Goal: Task Accomplishment & Management: Complete application form

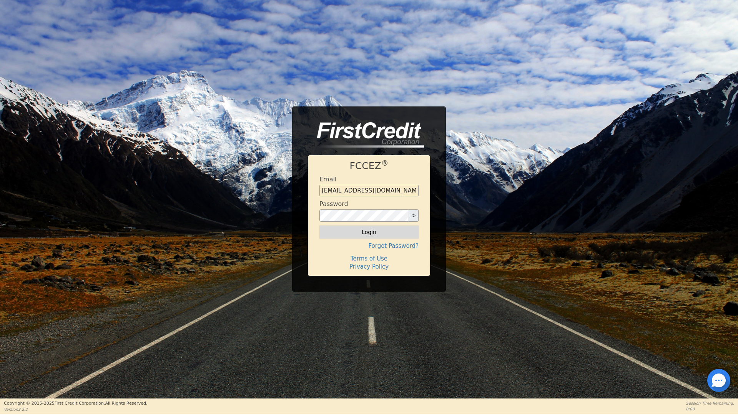
click at [369, 234] on button "Login" at bounding box center [368, 232] width 99 height 13
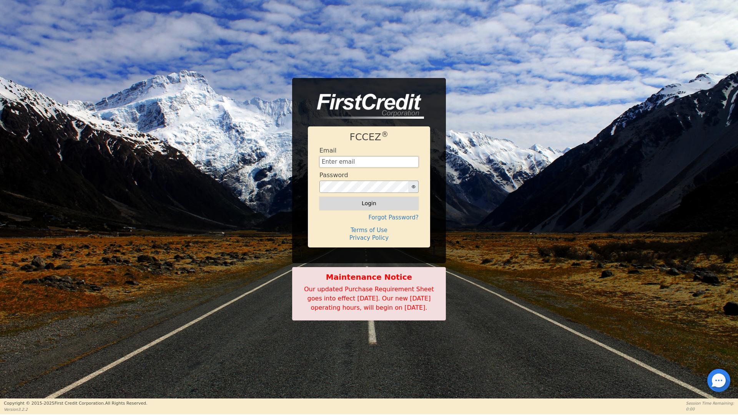
type input "[EMAIL_ADDRESS][DOMAIN_NAME]"
click at [371, 201] on button "Login" at bounding box center [368, 203] width 99 height 13
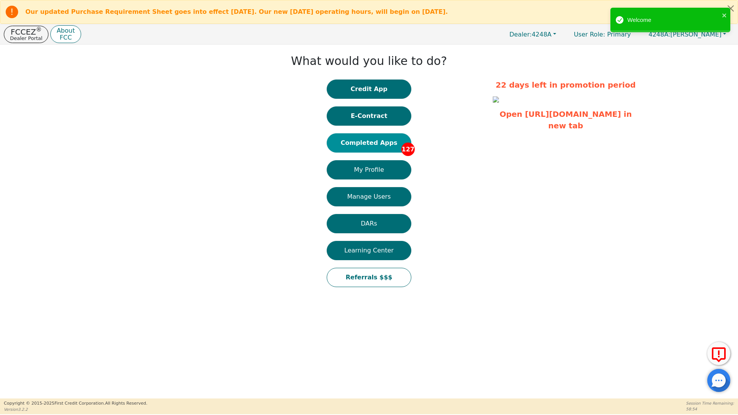
click at [374, 145] on button "Completed Apps 127" at bounding box center [369, 142] width 85 height 19
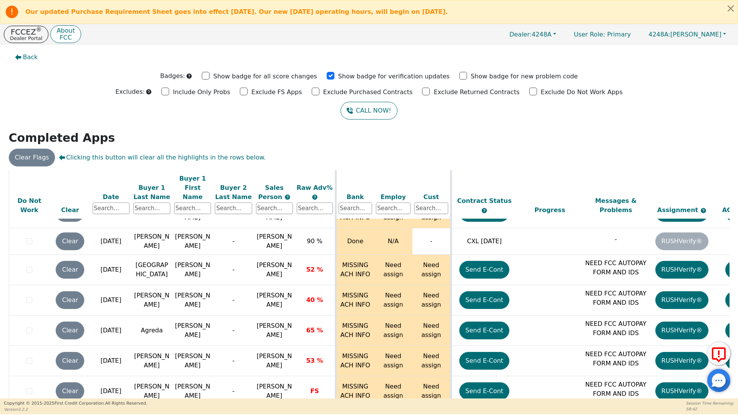
scroll to position [3632, 0]
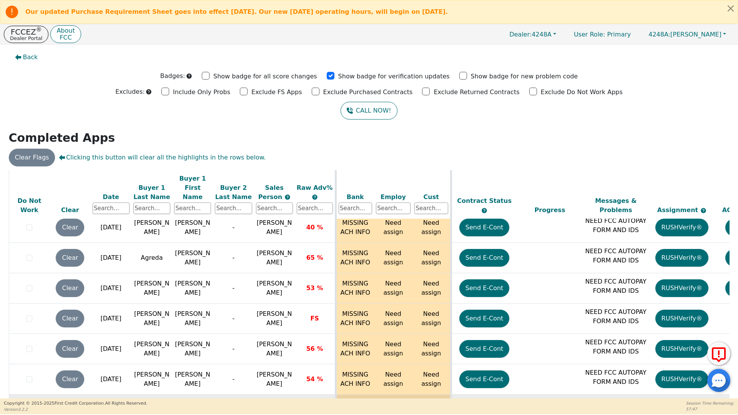
click at [482, 401] on button "Send E-Cont" at bounding box center [484, 410] width 50 height 18
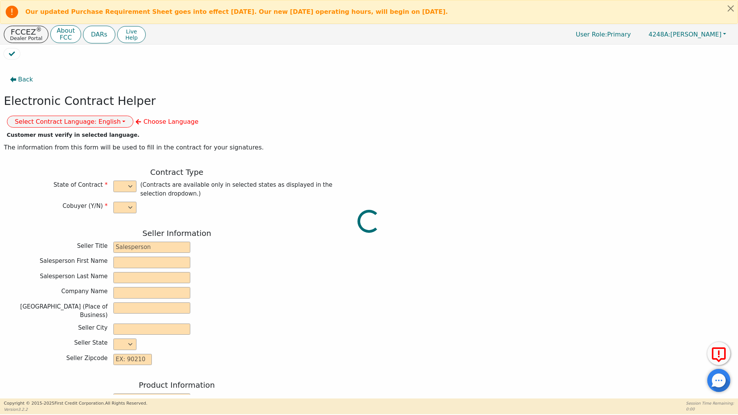
select select "n"
type input "owner"
type input "[PERSON_NAME]"
type input "[GEOGRAPHIC_DATA]"
type input "AQUA REMACH LLC"
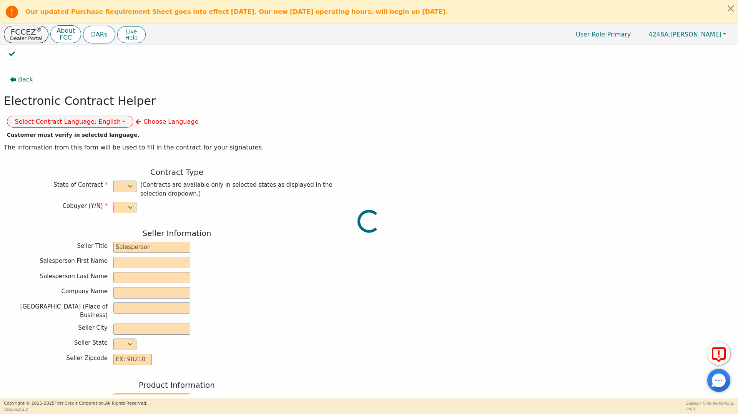
type input "[STREET_ADDRESS]"
type input "[GEOGRAPHIC_DATA]"
select select "[GEOGRAPHIC_DATA]"
type input "77070"
type input "[PERSON_NAME]"
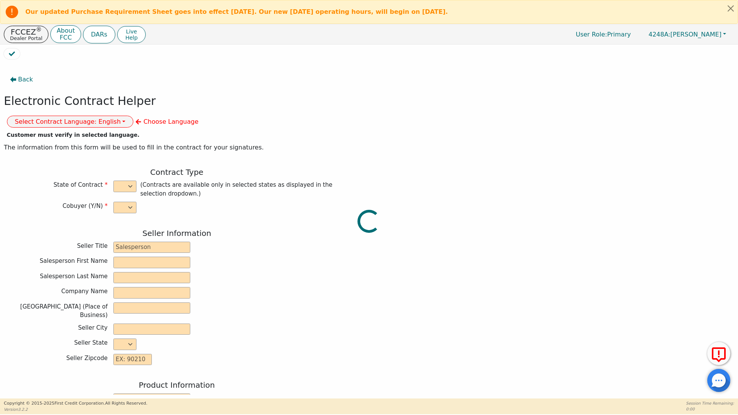
type input "[PERSON_NAME]"
type input "[EMAIL_ADDRESS][DOMAIN_NAME]"
type input "[STREET_ADDRESS]"
type input "Manvel"
select select "[GEOGRAPHIC_DATA]"
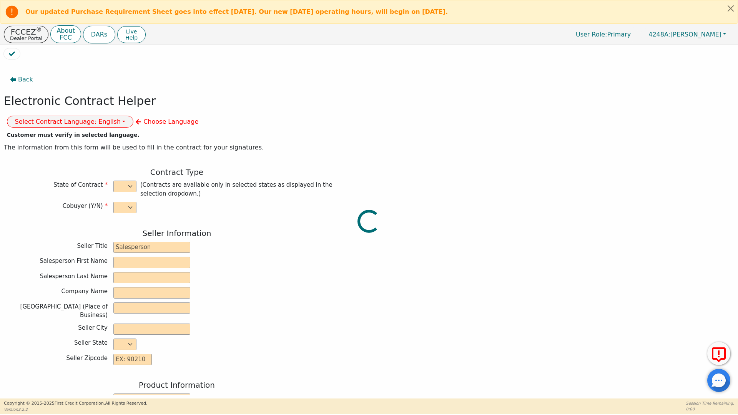
type input "77578"
type input "[DATE]"
type input "17.99"
type input "[DATE]"
type input "60"
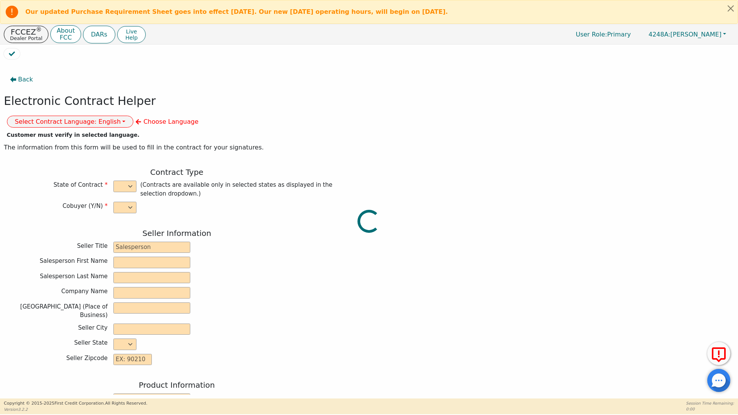
type input "0"
type input "8500.00"
type input "0.00"
type input "8500.00"
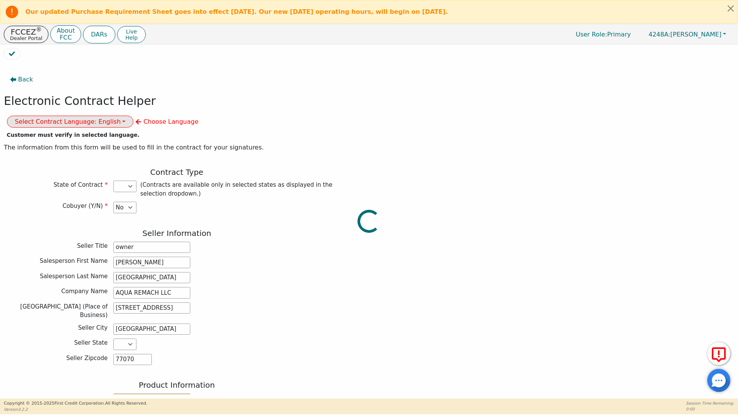
select select "[GEOGRAPHIC_DATA]"
click at [134, 116] on button "Select Contract Language: English" at bounding box center [70, 122] width 127 height 12
click at [68, 144] on link "Spanish" at bounding box center [37, 149] width 61 height 10
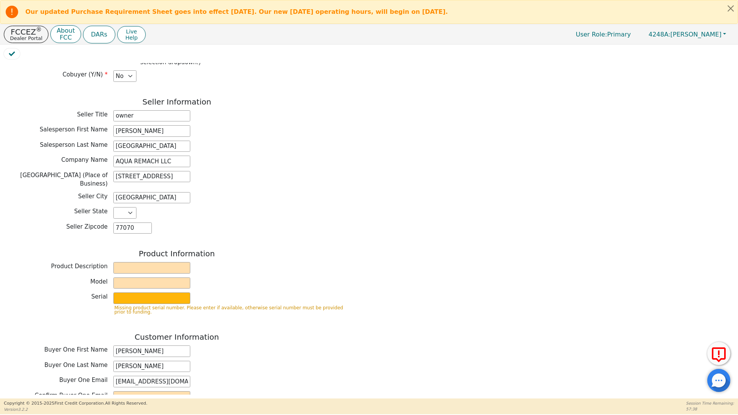
scroll to position [170, 0]
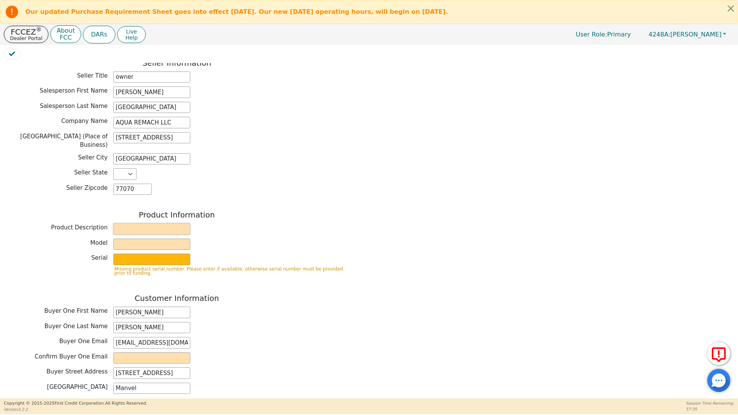
click at [133, 223] on input "text" at bounding box center [151, 229] width 77 height 12
type input "WATER SYSTEM"
type input "6P"
type input "728556"
type input "[EMAIL_ADDRESS][DOMAIN_NAME]"
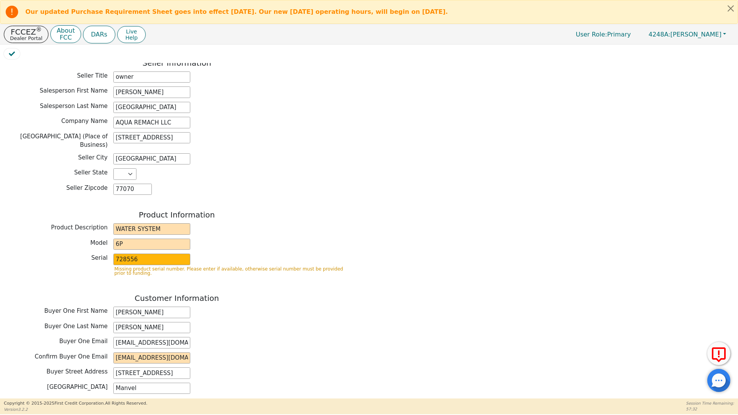
type input "liberty"
type input "[DATE]"
type input "0.00"
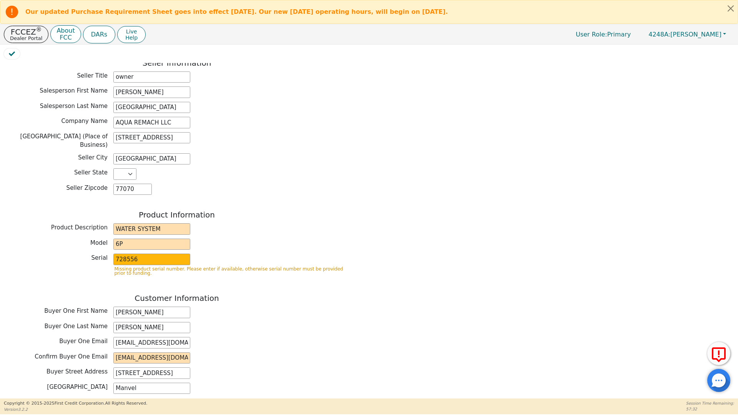
type input "215.80"
type input "12948.00"
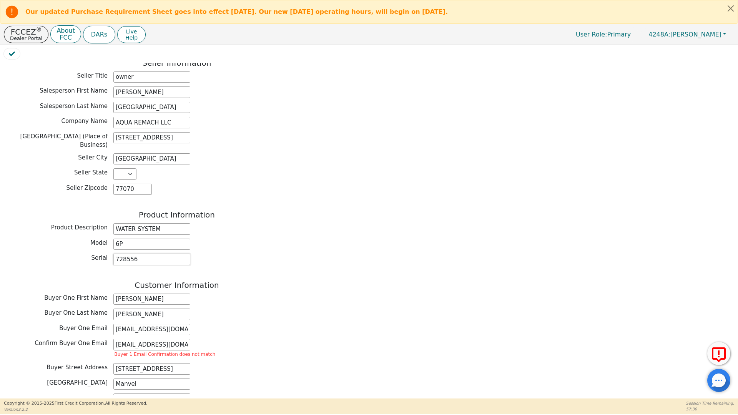
drag, startPoint x: 138, startPoint y: 237, endPoint x: 130, endPoint y: 237, distance: 8.5
click at [130, 254] on input "728556" at bounding box center [151, 260] width 77 height 12
type input "728560"
click at [421, 305] on div "Back Electronic Contract Helper Select Contract Language: Español English Spani…" at bounding box center [369, 229] width 730 height 332
drag, startPoint x: 189, startPoint y: 323, endPoint x: 88, endPoint y: 324, distance: 101.1
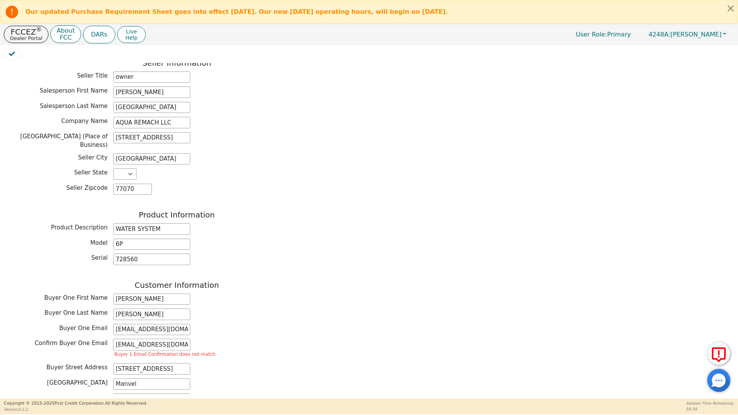
click at [88, 339] on div "Confirm Buyer One Email [EMAIL_ADDRESS][DOMAIN_NAME] Buyer 1 Email Confirmation…" at bounding box center [177, 349] width 346 height 20
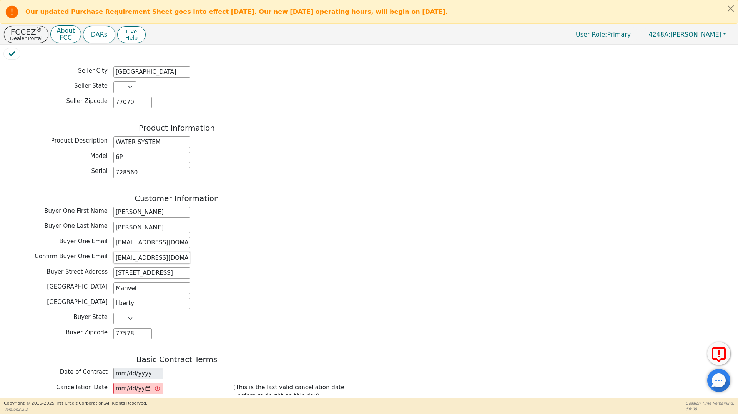
scroll to position [270, 0]
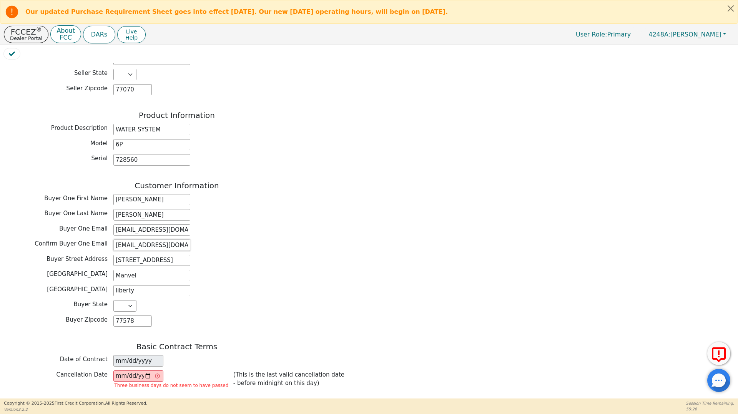
type input "[EMAIL_ADDRESS][DOMAIN_NAME]"
click at [149, 370] on input "[DATE]" at bounding box center [138, 376] width 50 height 12
type input "[DATE]"
drag, startPoint x: 731, startPoint y: 292, endPoint x: 731, endPoint y: 297, distance: 5.0
click at [731, 297] on div "Back Electronic Contract Helper Select Contract Language: Español English Spani…" at bounding box center [369, 229] width 730 height 332
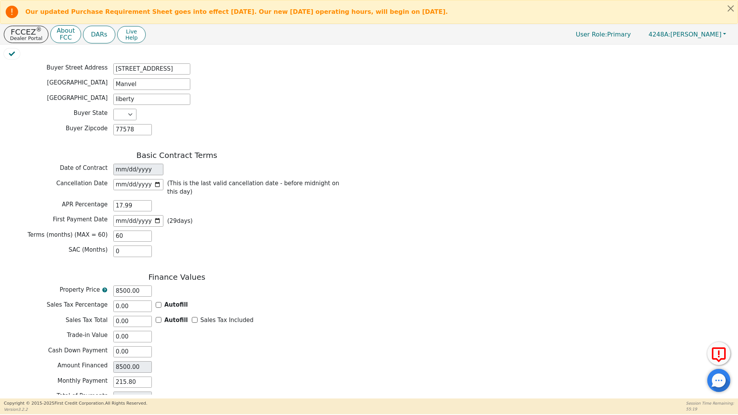
scroll to position [481, 0]
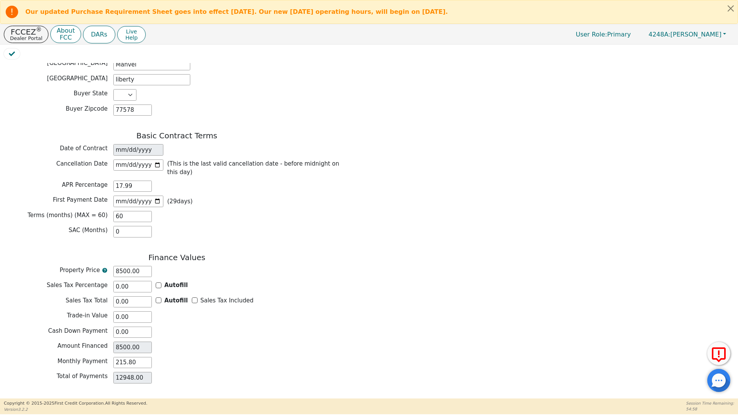
click at [58, 399] on button "Review & Begin Contract" at bounding box center [48, 408] width 89 height 18
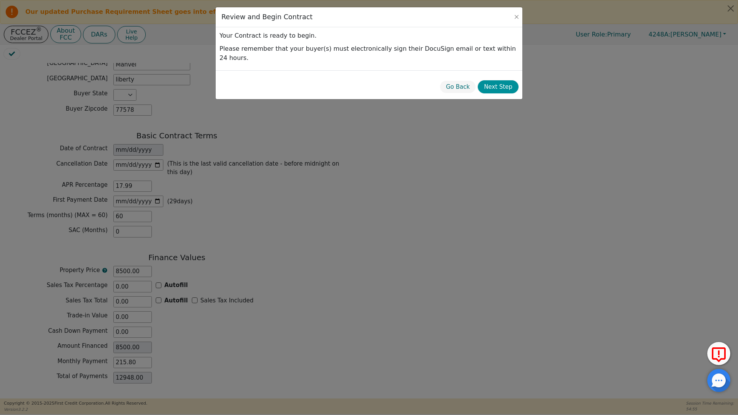
click at [492, 80] on button "Next Step" at bounding box center [498, 86] width 41 height 13
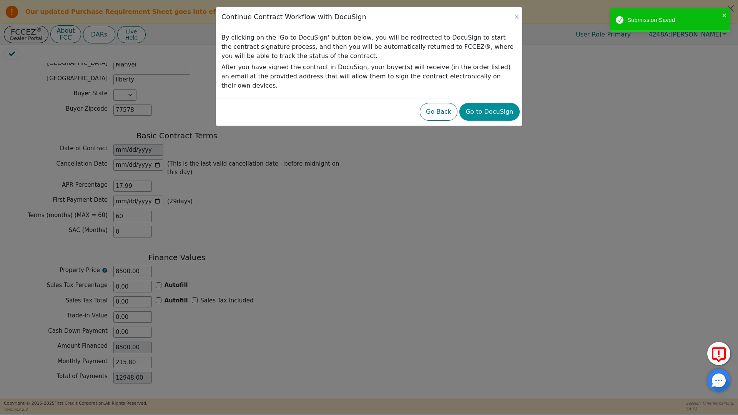
click at [481, 104] on button "Go to DocuSign" at bounding box center [489, 112] width 60 height 18
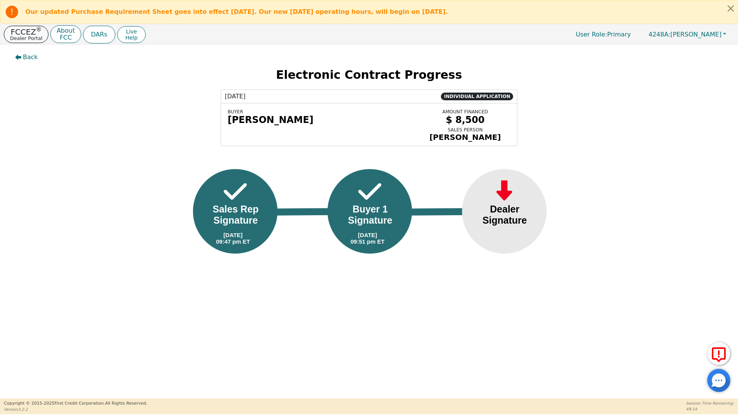
click at [27, 37] on p "Dealer Portal" at bounding box center [26, 38] width 32 height 5
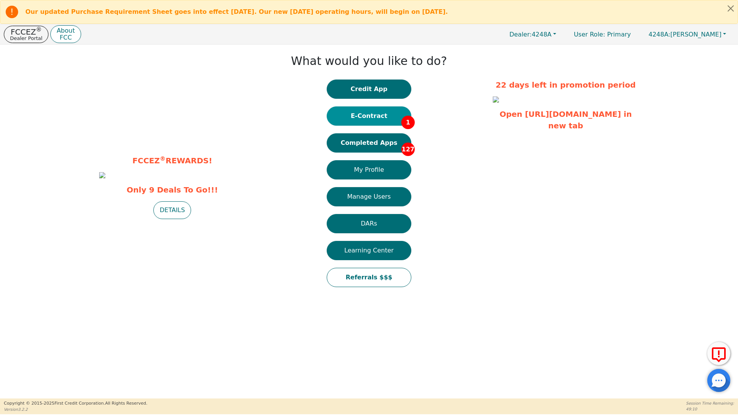
click at [380, 117] on button "E-Contract 1" at bounding box center [369, 115] width 85 height 19
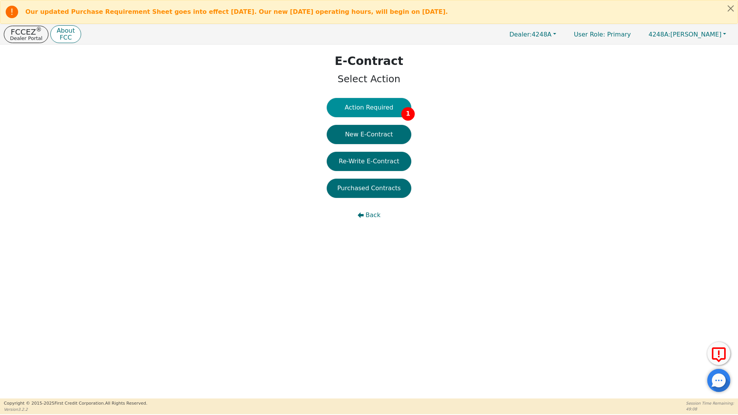
click at [365, 107] on button "Action Required 1" at bounding box center [369, 107] width 85 height 19
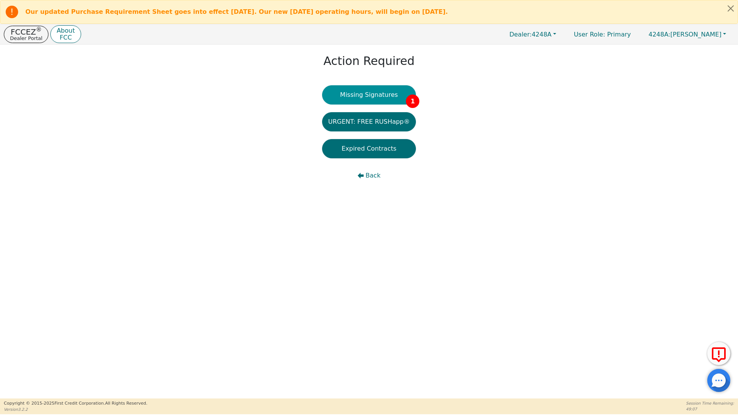
click at [370, 90] on button "Missing Signatures 1" at bounding box center [369, 94] width 94 height 19
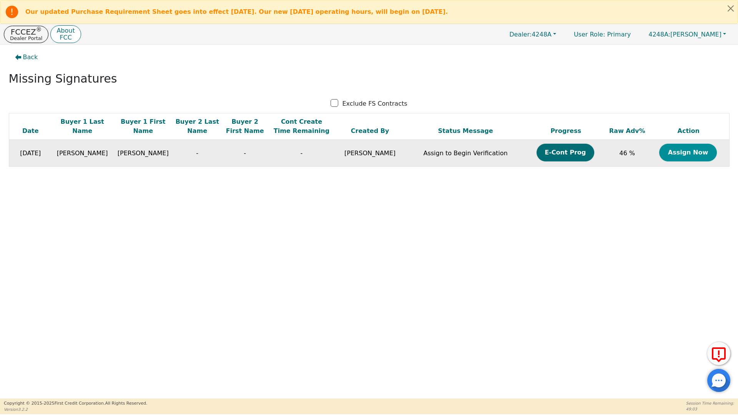
click at [671, 154] on button "Assign Now" at bounding box center [688, 153] width 58 height 18
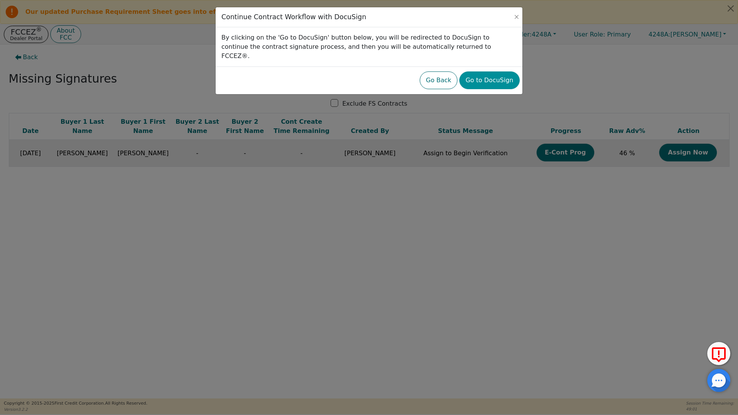
click at [493, 72] on button "Go to DocuSign" at bounding box center [489, 80] width 60 height 18
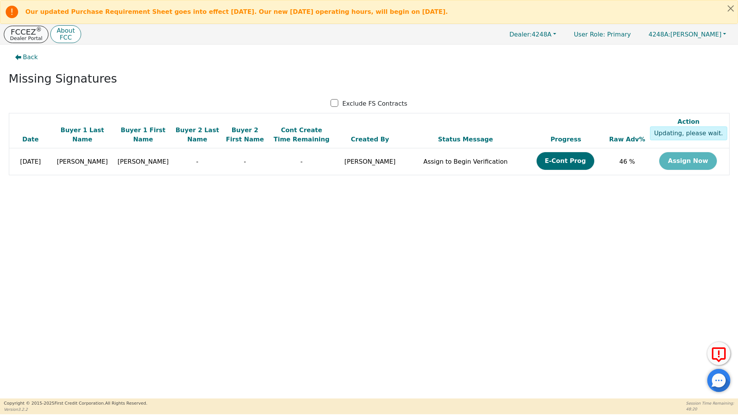
click at [28, 34] on p "FCCEZ ®" at bounding box center [26, 32] width 32 height 8
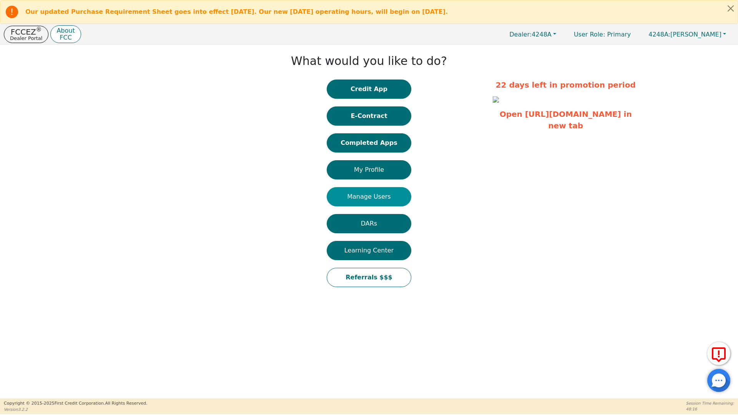
click at [377, 195] on button "Manage Users" at bounding box center [369, 196] width 85 height 19
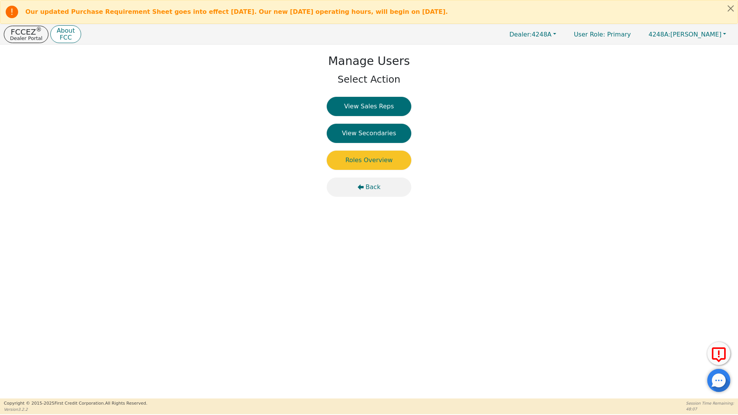
click at [370, 186] on span "Back" at bounding box center [372, 187] width 15 height 9
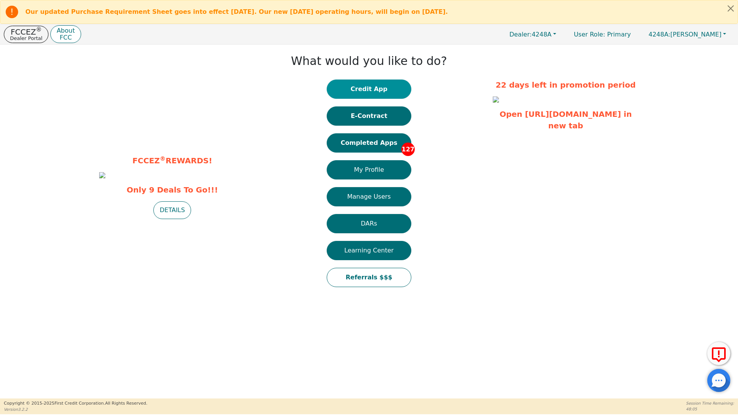
click at [367, 91] on button "Credit App" at bounding box center [369, 89] width 85 height 19
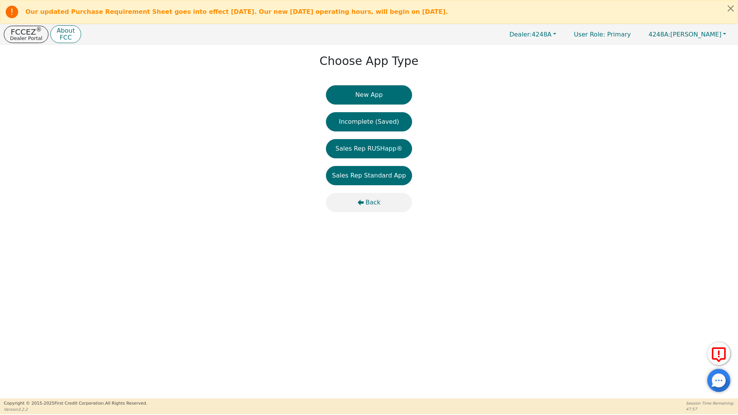
click at [371, 203] on span "Back" at bounding box center [372, 202] width 15 height 9
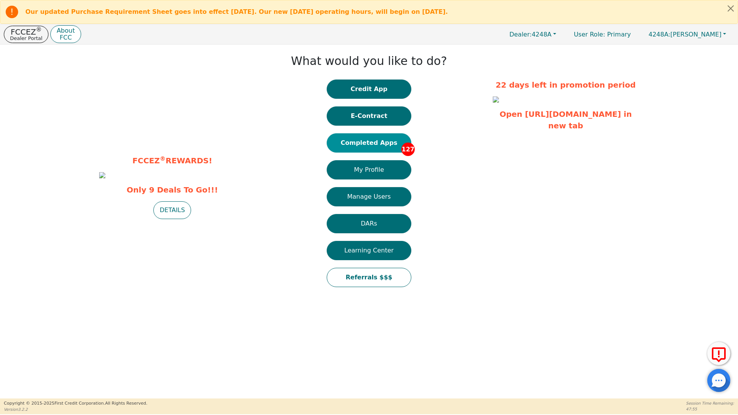
click at [367, 138] on button "Completed Apps 127" at bounding box center [369, 142] width 85 height 19
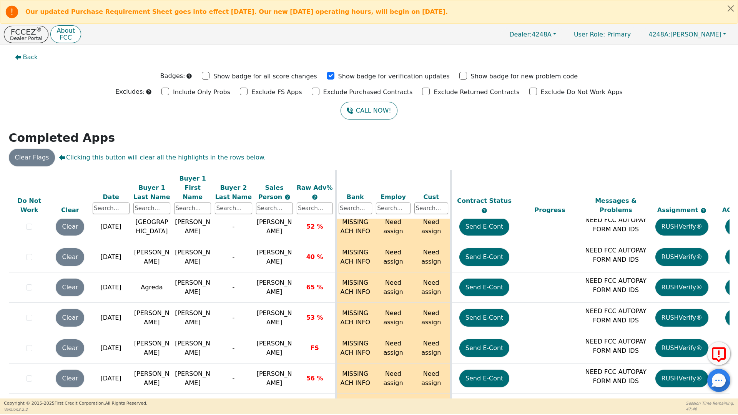
scroll to position [3636, 0]
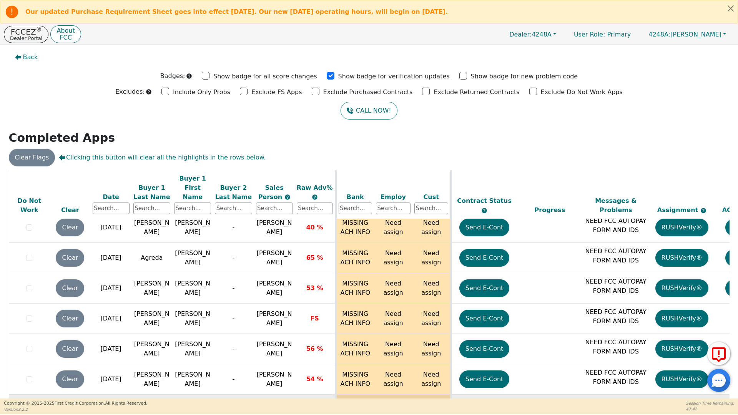
click at [615, 398] on p "NEED FCC AUTOPAY FORM AND IDS" at bounding box center [615, 407] width 62 height 18
click at [22, 31] on p "FCCEZ ®" at bounding box center [26, 32] width 32 height 8
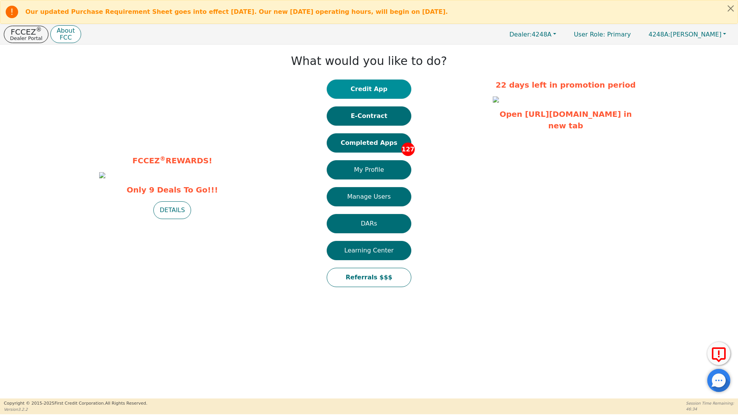
click at [374, 89] on button "Credit App" at bounding box center [369, 89] width 85 height 19
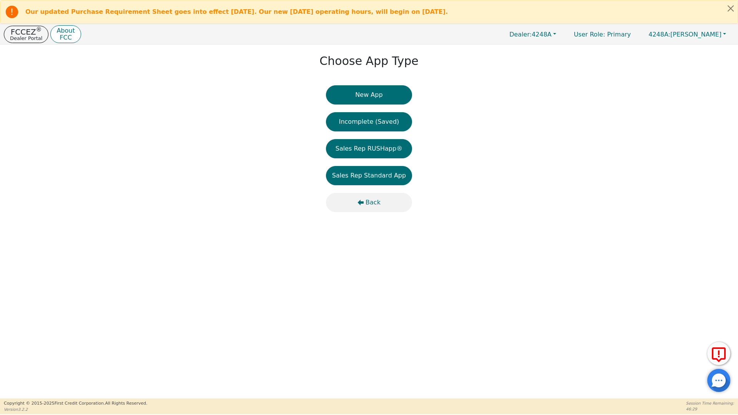
click at [374, 205] on span "Back" at bounding box center [372, 202] width 15 height 9
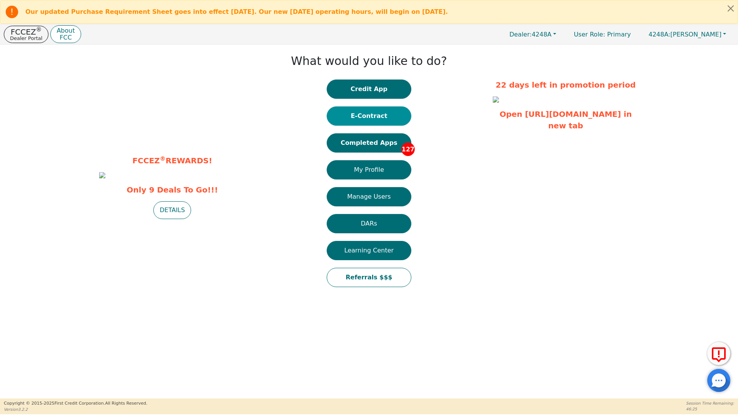
click at [374, 115] on button "E-Contract" at bounding box center [369, 115] width 85 height 19
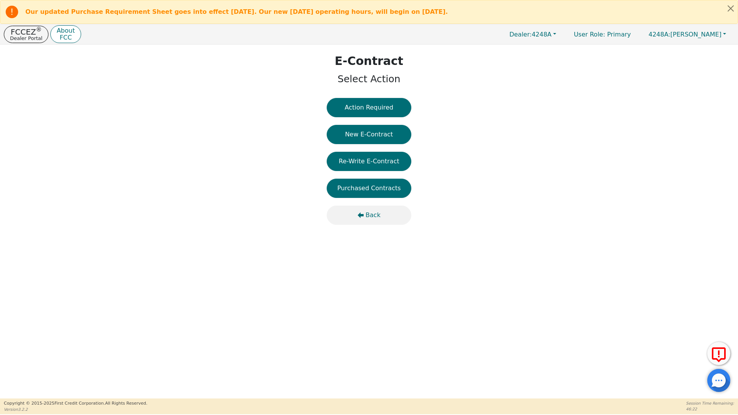
click at [369, 215] on span "Back" at bounding box center [372, 215] width 15 height 9
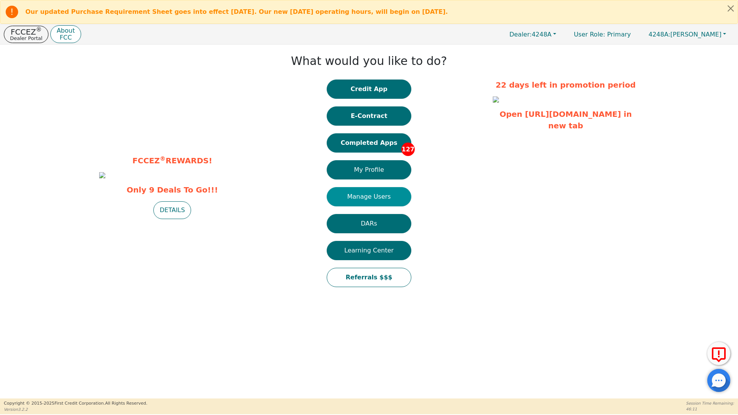
click at [373, 196] on button "Manage Users" at bounding box center [369, 196] width 85 height 19
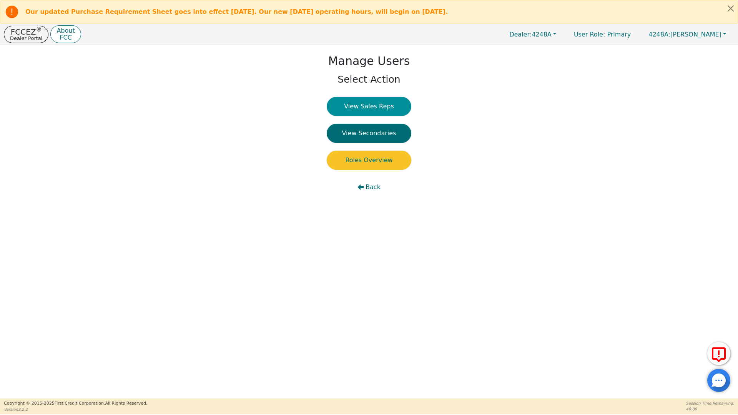
click at [359, 106] on button "View Sales Reps" at bounding box center [369, 106] width 85 height 19
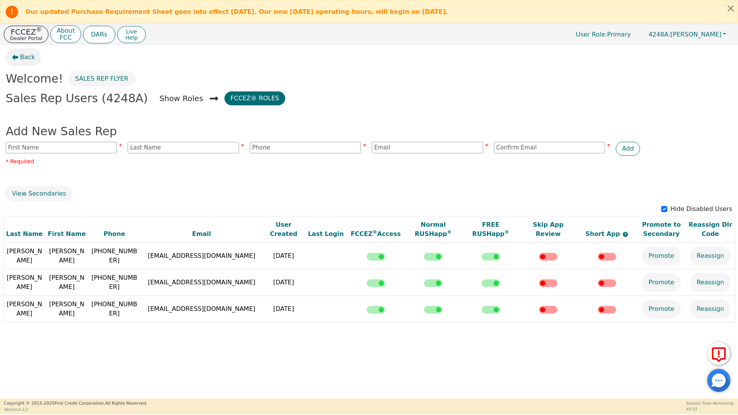
click at [21, 56] on span "Back" at bounding box center [27, 57] width 15 height 9
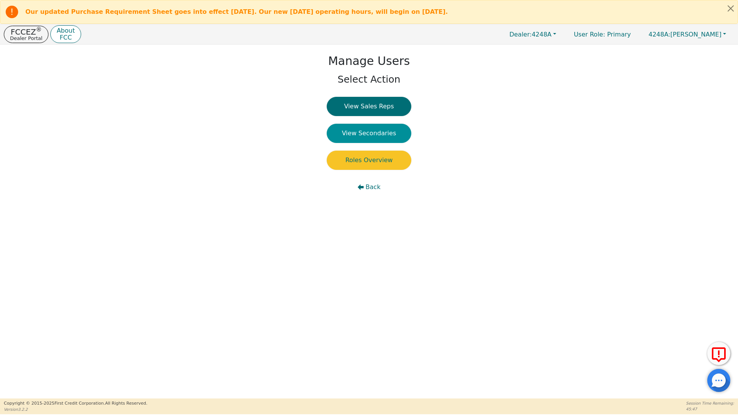
click at [358, 131] on button "View Secondaries" at bounding box center [369, 133] width 85 height 19
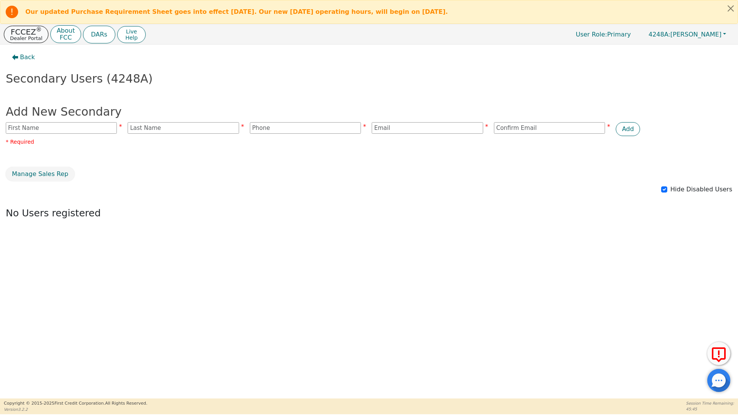
click at [21, 32] on p "FCCEZ ®" at bounding box center [26, 32] width 32 height 8
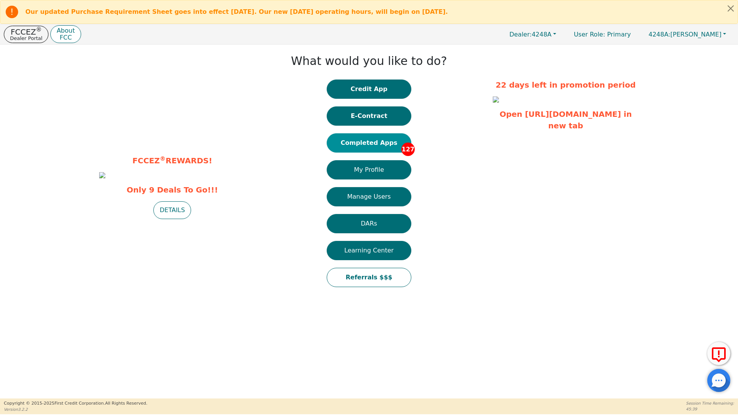
click at [374, 141] on button "Completed Apps 127" at bounding box center [369, 142] width 85 height 19
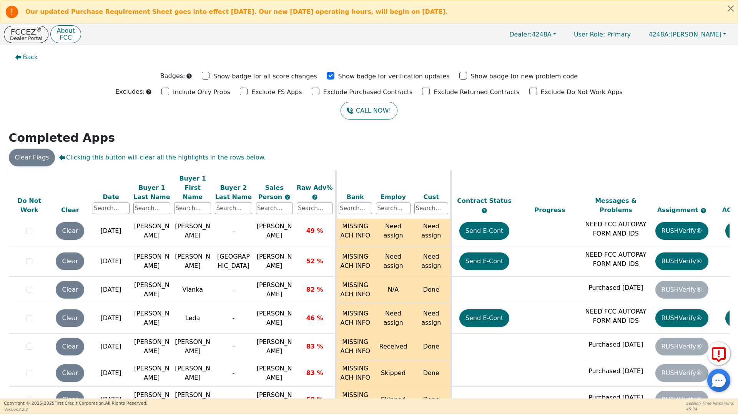
scroll to position [3636, 0]
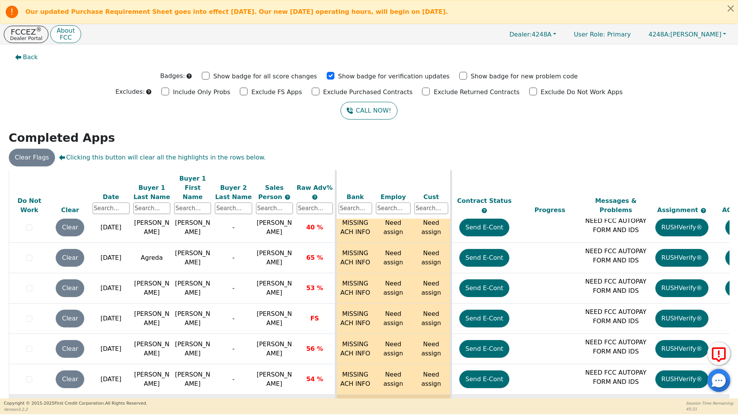
click at [400, 395] on td "Need assign" at bounding box center [393, 410] width 38 height 30
click at [434, 395] on td "Need assign" at bounding box center [431, 410] width 38 height 30
click at [389, 395] on td "Need assign" at bounding box center [393, 410] width 38 height 30
click at [358, 395] on td "MISSING ACH INFO" at bounding box center [354, 410] width 38 height 30
click at [22, 34] on p "FCCEZ ®" at bounding box center [26, 32] width 32 height 8
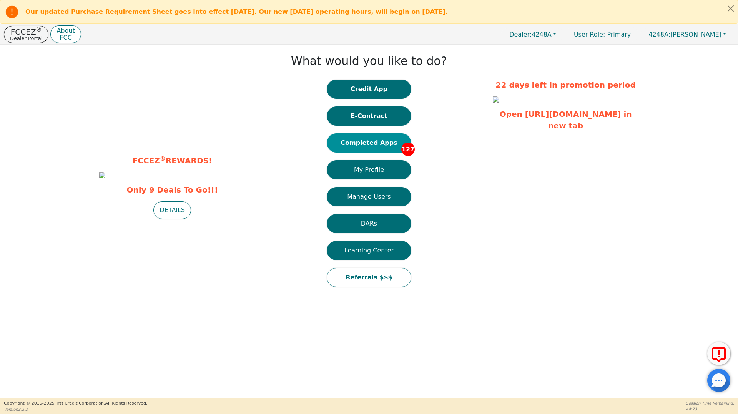
click at [365, 146] on button "Completed Apps 127" at bounding box center [369, 142] width 85 height 19
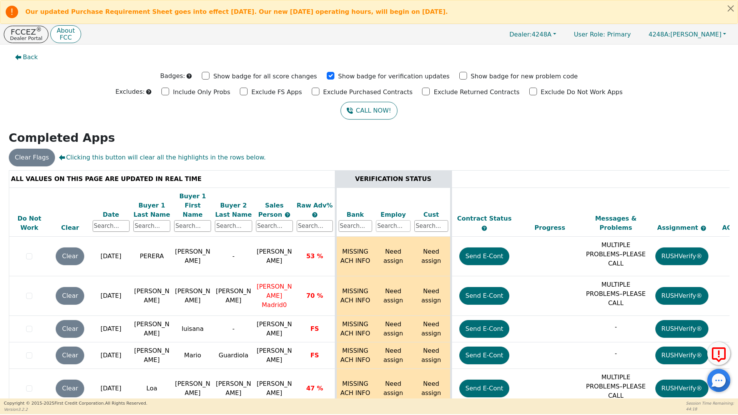
click at [389, 220] on input "text" at bounding box center [393, 226] width 35 height 12
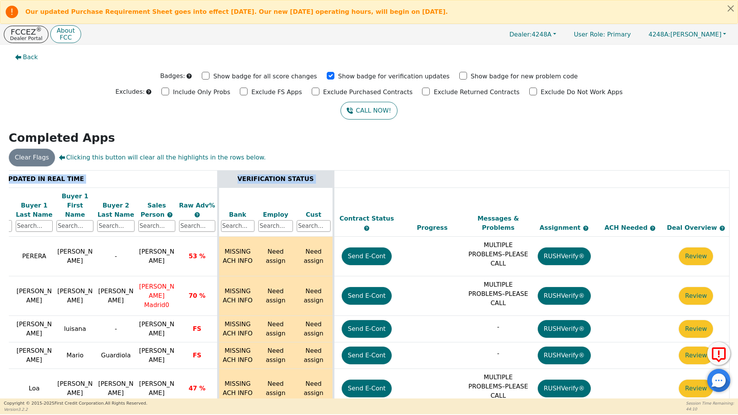
drag, startPoint x: 727, startPoint y: 179, endPoint x: 727, endPoint y: 194, distance: 14.2
click at [727, 194] on div "ALL VALUES ON THIS PAGE ARE UPDATED IN REAL TIME VERIFICATION STATUS Do Not Wor…" at bounding box center [369, 294] width 721 height 249
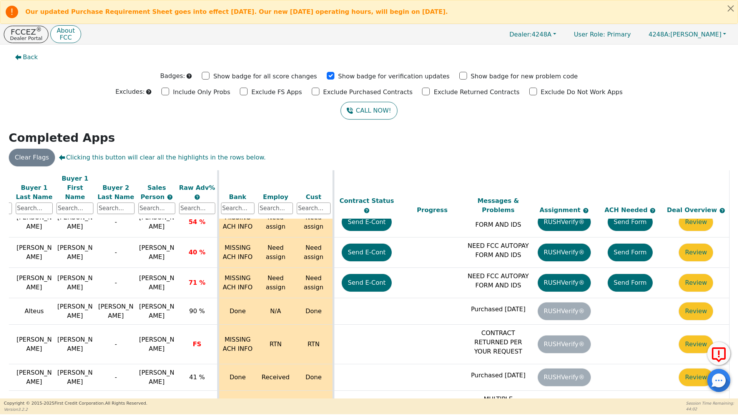
click at [488, 126] on div "Back Badges: Show badge for all score changes Show badge for verification updat…" at bounding box center [369, 222] width 738 height 354
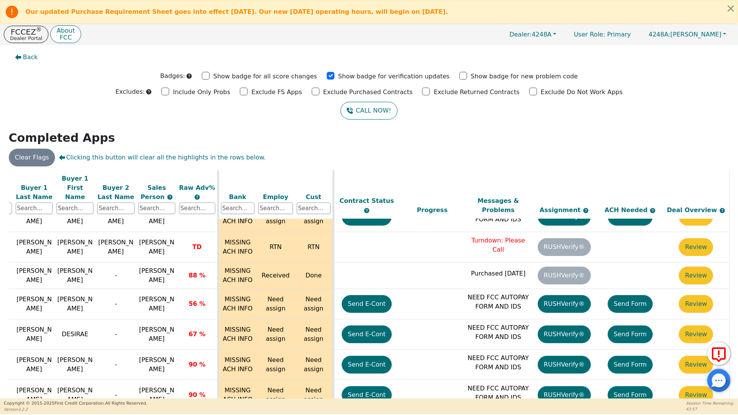
scroll to position [3636, 122]
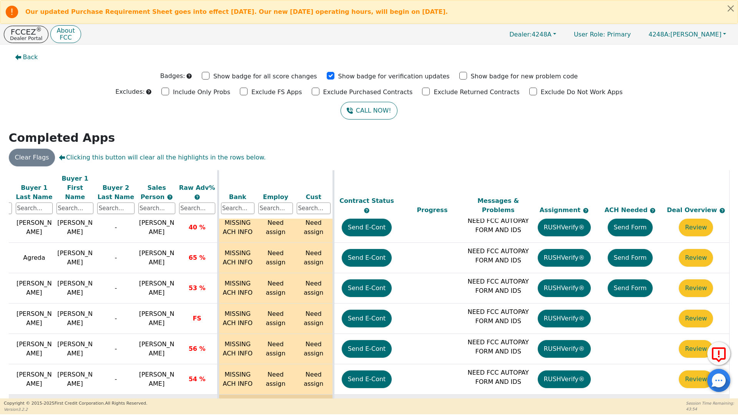
click at [628, 401] on button "Send Form" at bounding box center [630, 410] width 45 height 18
click at [627, 395] on td "Form Sent" at bounding box center [630, 410] width 66 height 30
click at [615, 395] on td "Form Sent" at bounding box center [630, 410] width 66 height 30
click at [697, 401] on button "Review" at bounding box center [696, 410] width 34 height 18
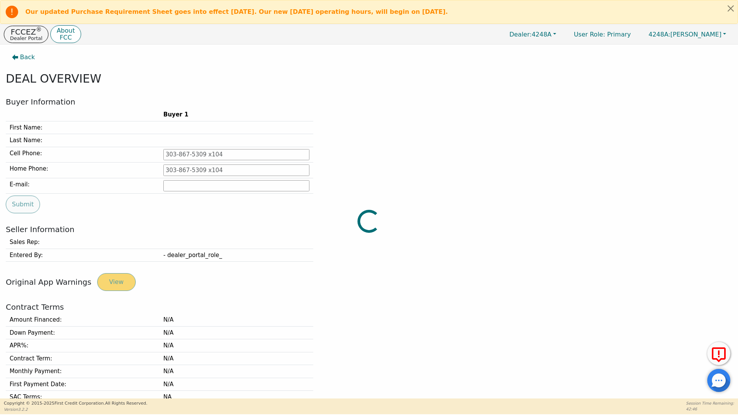
type input "713-819-1717"
type input "[EMAIL_ADDRESS][DOMAIN_NAME]"
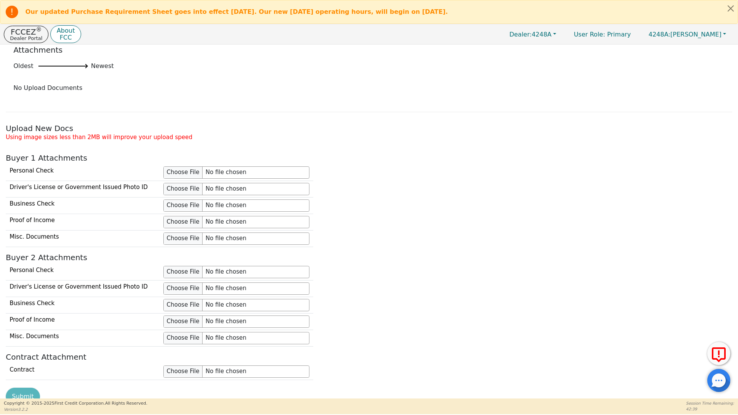
scroll to position [627, 0]
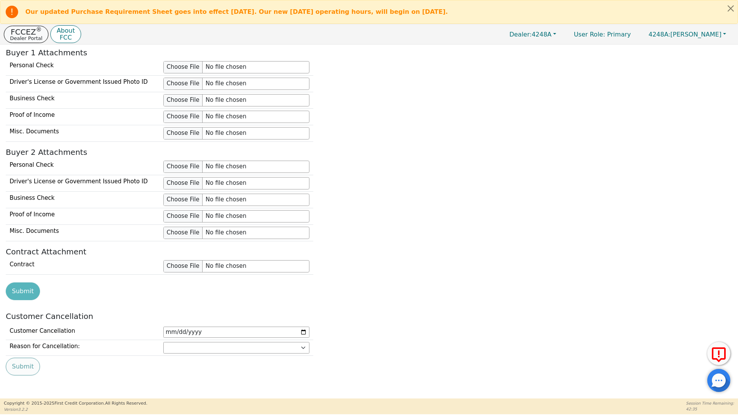
drag, startPoint x: 20, startPoint y: 28, endPoint x: 29, endPoint y: 34, distance: 10.8
click at [20, 28] on p "FCCEZ ®" at bounding box center [26, 32] width 32 height 8
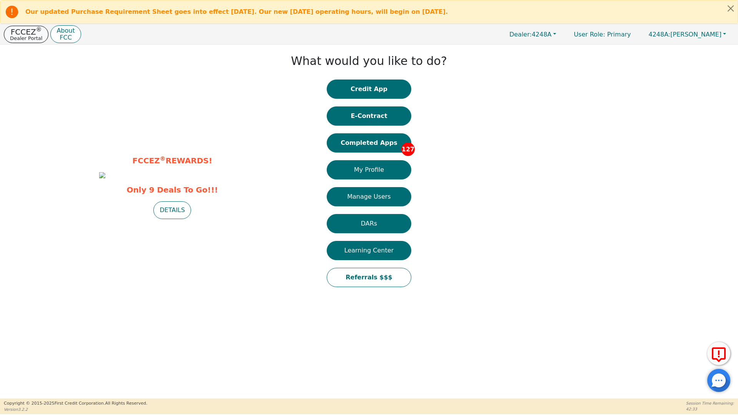
click at [29, 33] on p "FCCEZ ®" at bounding box center [26, 32] width 32 height 8
click at [380, 143] on button "Completed Apps 127" at bounding box center [369, 142] width 85 height 19
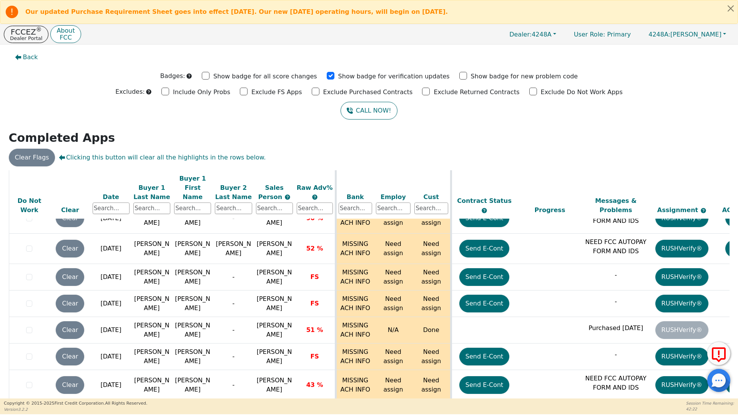
scroll to position [3636, 0]
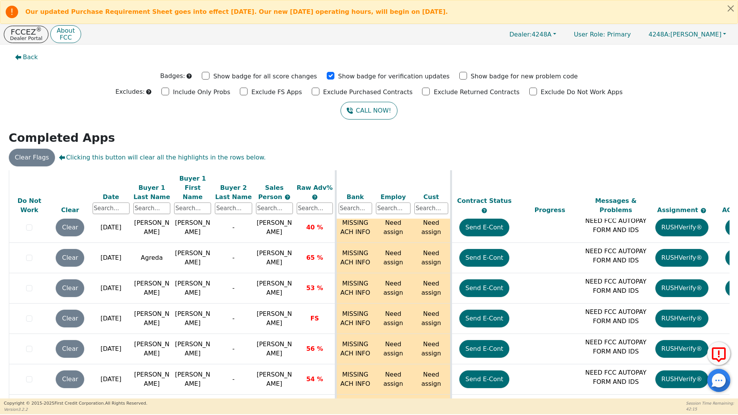
click at [734, 261] on div "Back Badges: Show badge for all score changes Show badge for verification updat…" at bounding box center [369, 222] width 738 height 354
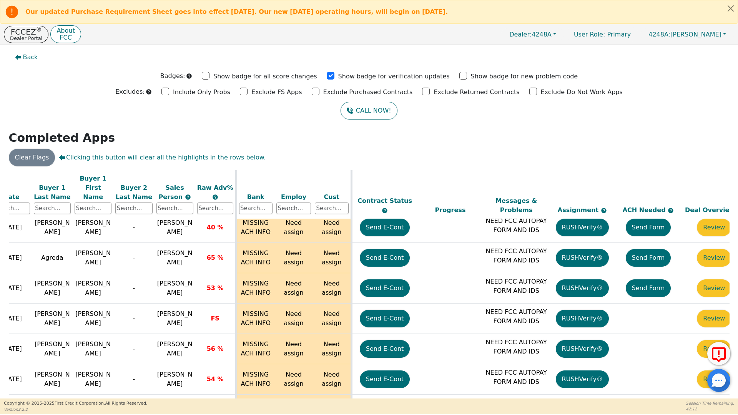
scroll to position [3636, 122]
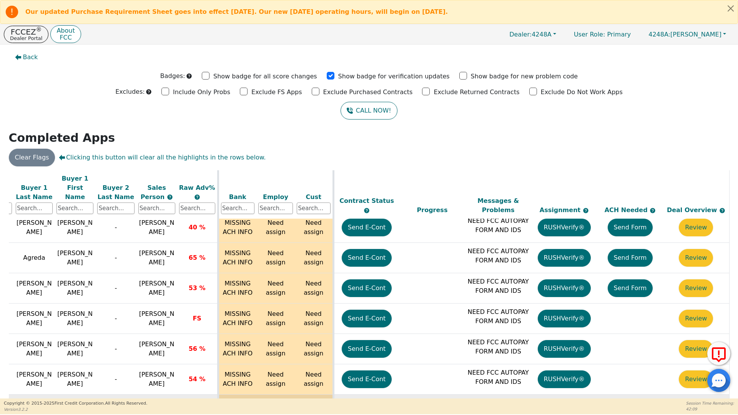
click at [629, 395] on td "Form Sent" at bounding box center [630, 410] width 66 height 30
click at [23, 36] on p "Dealer Portal" at bounding box center [26, 38] width 32 height 5
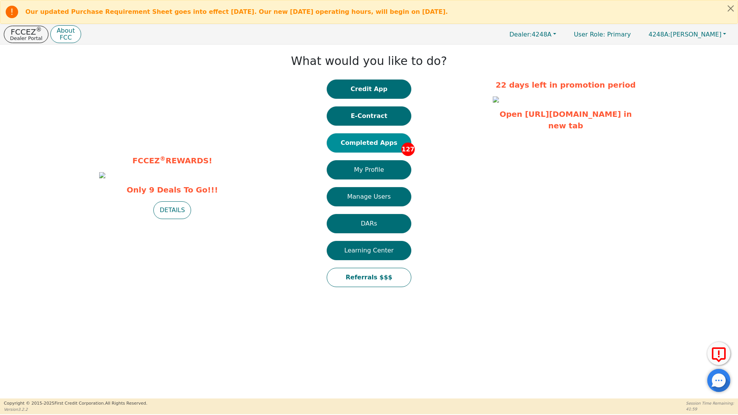
click at [362, 145] on button "Completed Apps 127" at bounding box center [369, 142] width 85 height 19
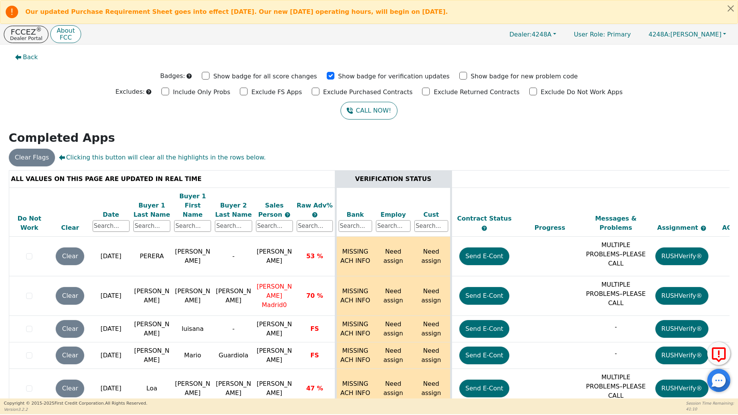
scroll to position [23, 0]
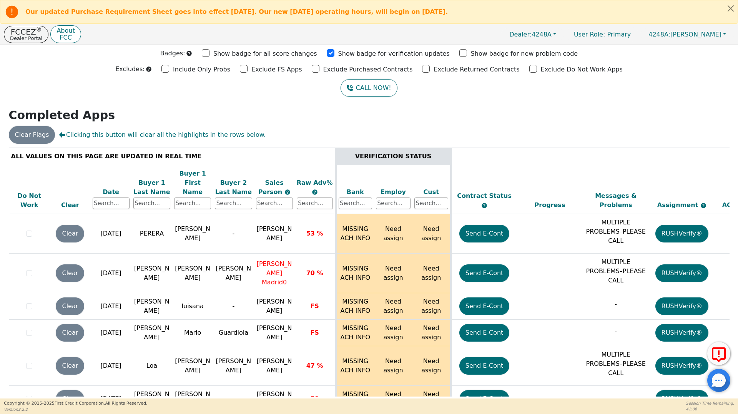
drag, startPoint x: 732, startPoint y: 324, endPoint x: 725, endPoint y: 283, distance: 42.2
click at [734, 323] on div "Back Badges: Show badge for all score changes Show badge for verification updat…" at bounding box center [369, 199] width 738 height 354
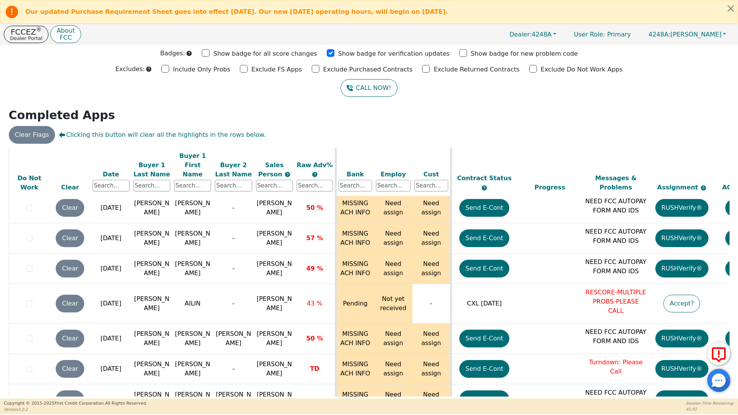
scroll to position [3636, 0]
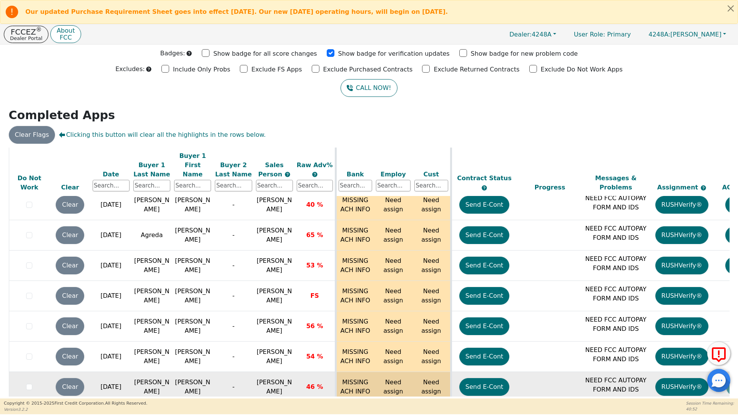
click at [584, 372] on td "NEED FCC AUTOPAY FORM AND IDS" at bounding box center [616, 387] width 66 height 30
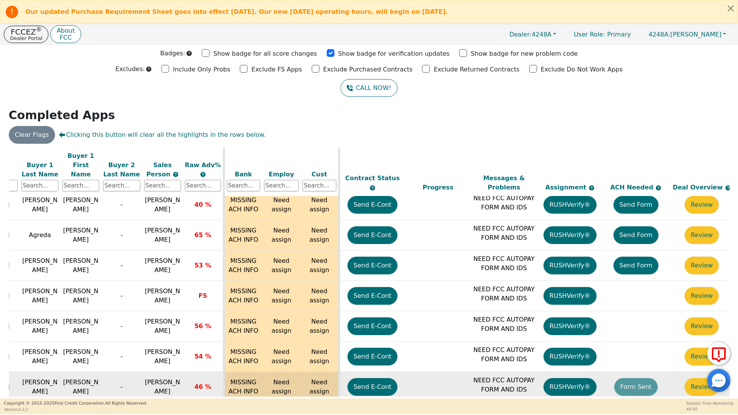
scroll to position [3636, 122]
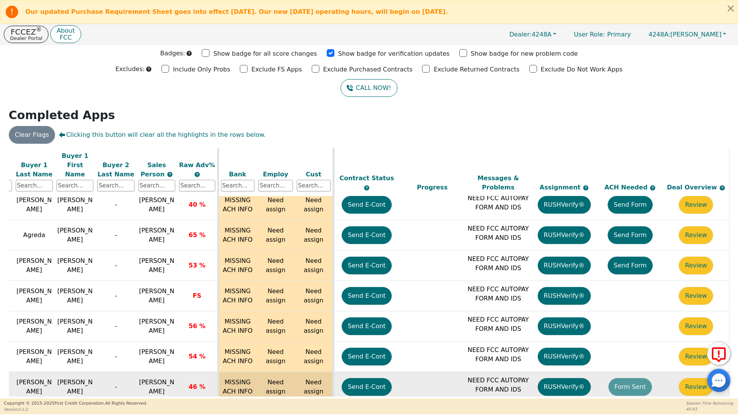
click at [621, 372] on td "Form Sent" at bounding box center [630, 387] width 66 height 30
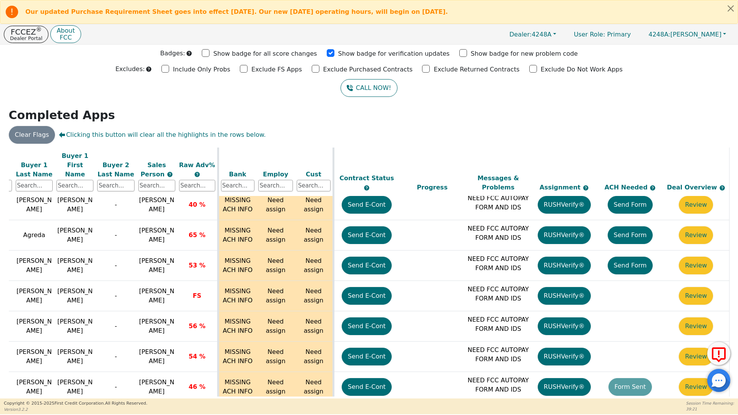
scroll to position [0, 122]
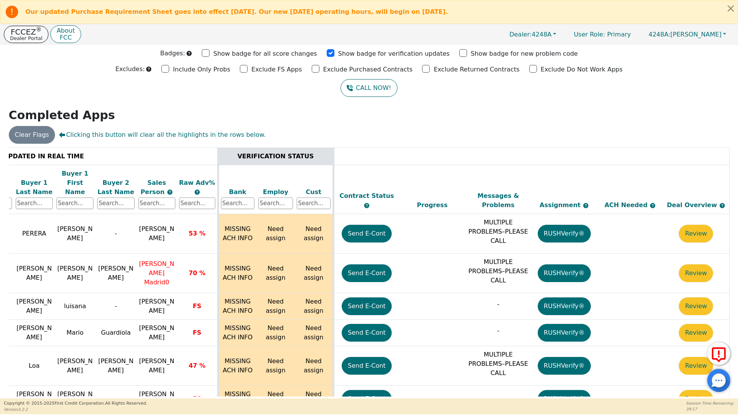
click at [27, 33] on p "FCCEZ ®" at bounding box center [26, 32] width 32 height 8
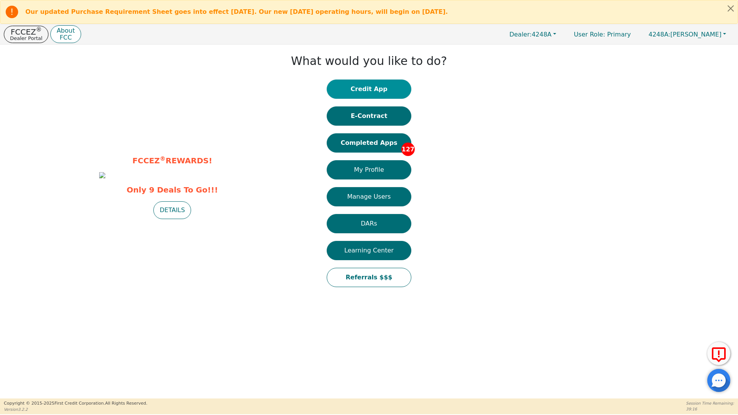
click at [364, 85] on button "Credit App" at bounding box center [369, 89] width 85 height 19
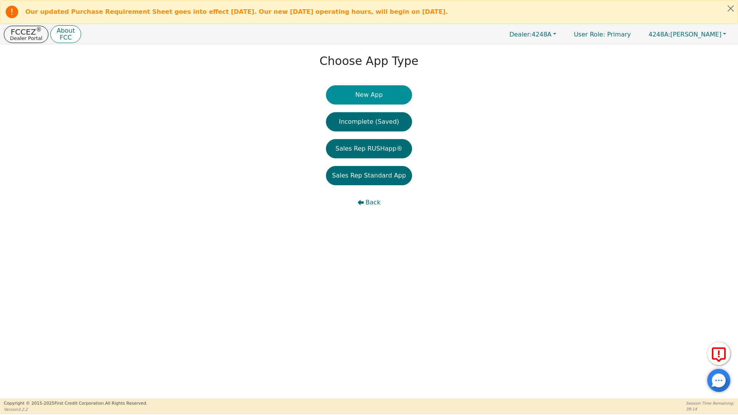
click at [370, 94] on button "New App" at bounding box center [369, 94] width 86 height 19
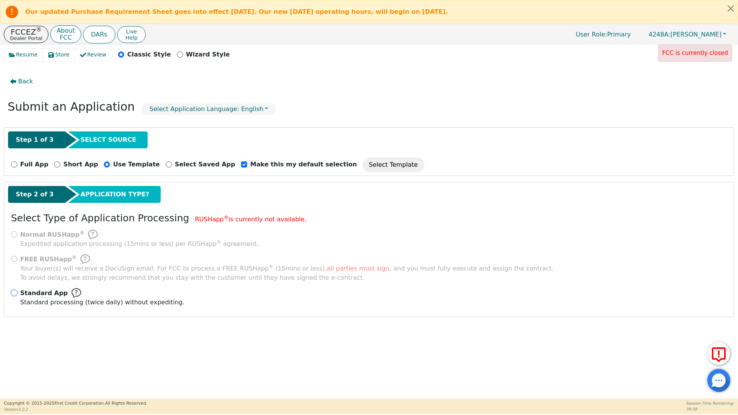
click at [17, 292] on input "Standard App Standard processing (twice daily) without expediting." at bounding box center [14, 293] width 6 height 6
radio input "true"
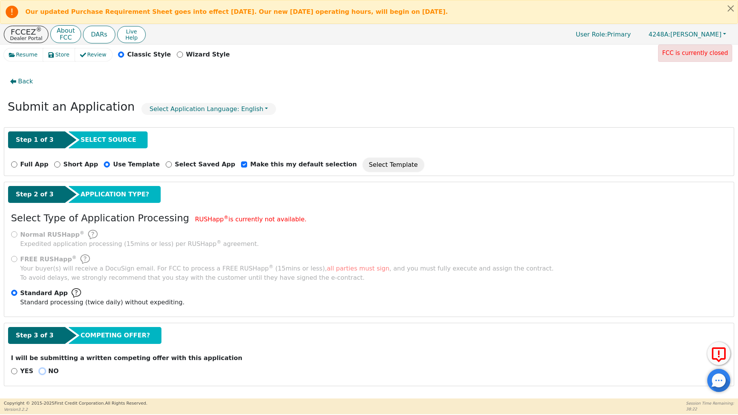
drag, startPoint x: 39, startPoint y: 371, endPoint x: 154, endPoint y: 354, distance: 116.2
click at [39, 372] on input "NO" at bounding box center [42, 371] width 6 height 6
radio input "true"
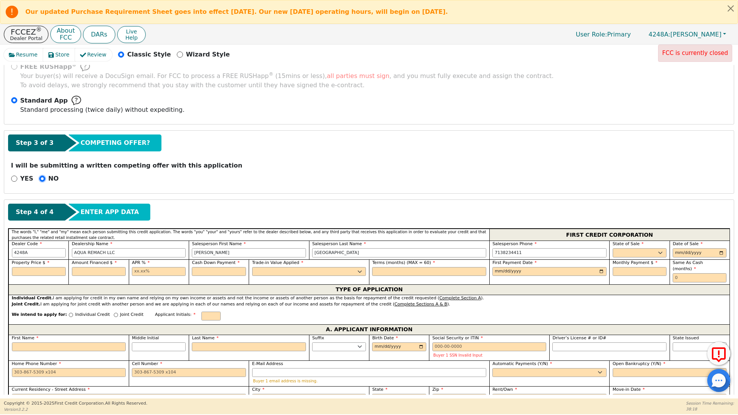
scroll to position [223, 0]
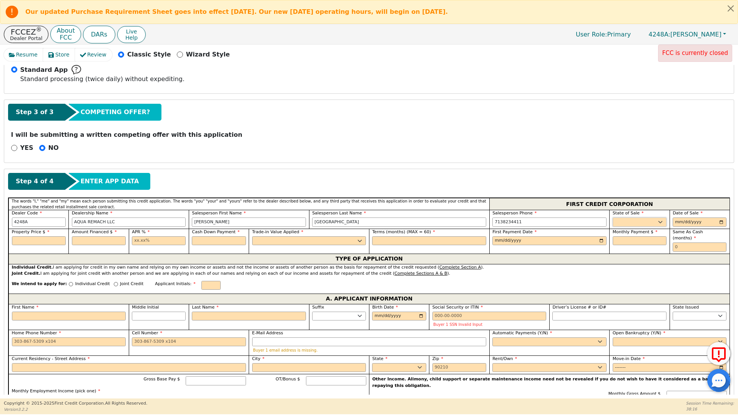
click at [641, 223] on select "AK AL AR AZ CA CO CT DC DE FL [GEOGRAPHIC_DATA] HI IA ID IL IN KS [GEOGRAPHIC_D…" at bounding box center [640, 222] width 54 height 9
select select "[GEOGRAPHIC_DATA]"
click at [630, 223] on select "AK AL AR AZ CA CO CT DC DE FL [GEOGRAPHIC_DATA] HI IA ID IL IN KS [GEOGRAPHIC_D…" at bounding box center [640, 222] width 54 height 9
click at [676, 224] on input "date" at bounding box center [699, 222] width 54 height 9
click at [716, 221] on input "date" at bounding box center [699, 222] width 54 height 9
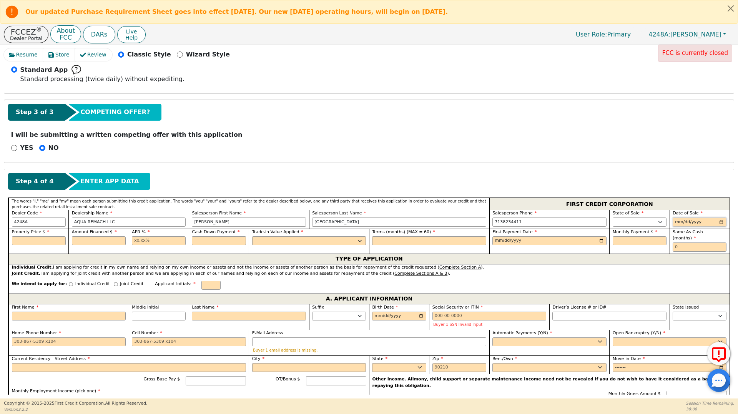
type input "[DATE]"
click at [32, 236] on input "text" at bounding box center [39, 240] width 54 height 9
type input "6500.00"
click at [101, 243] on input "text" at bounding box center [99, 240] width 54 height 9
type input "6500.00"
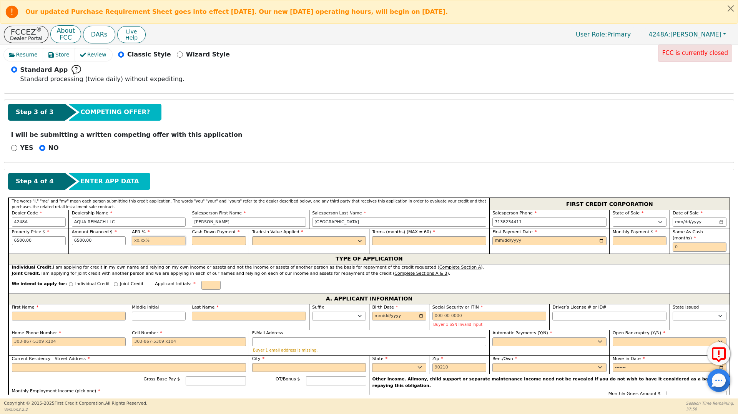
click at [134, 241] on input "text" at bounding box center [159, 240] width 54 height 9
type input "17.99"
click at [208, 238] on input "text" at bounding box center [219, 240] width 54 height 9
type input "0.00"
click at [261, 238] on select "Yes No" at bounding box center [309, 240] width 114 height 9
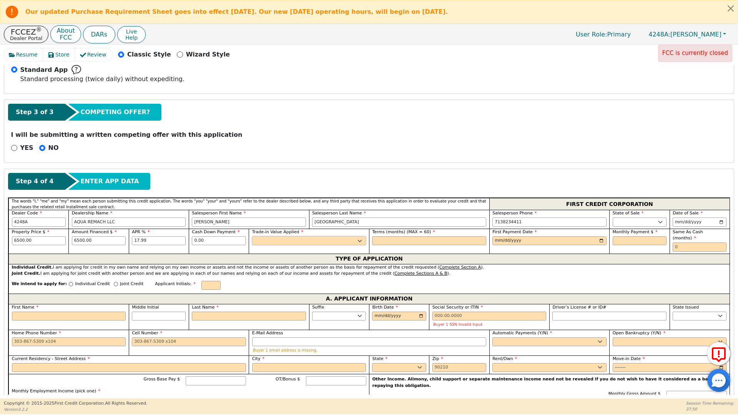
select select "n"
click at [252, 236] on select "Yes No" at bounding box center [309, 240] width 114 height 9
click at [373, 242] on input "text" at bounding box center [429, 240] width 114 height 9
type input "60"
click at [498, 240] on input "date" at bounding box center [549, 240] width 114 height 9
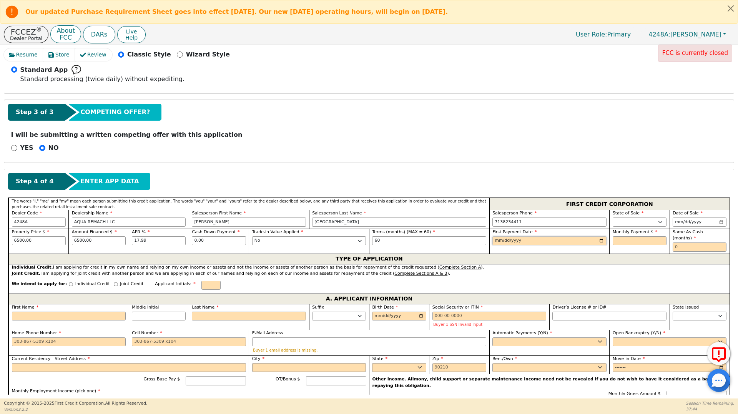
click at [599, 242] on input "date" at bounding box center [549, 240] width 114 height 9
type input "2025-10-09"
click at [609, 239] on div "Monthly Payment $" at bounding box center [639, 241] width 60 height 25
click at [613, 239] on input "text" at bounding box center [640, 240] width 54 height 9
type input "6"
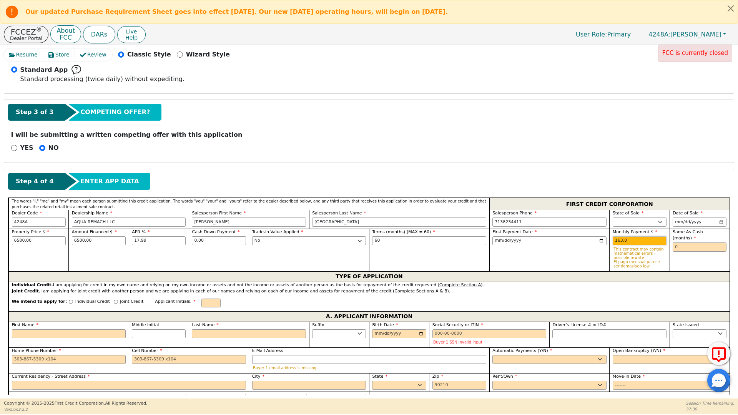
type input "163.02"
drag, startPoint x: 627, startPoint y: 241, endPoint x: 604, endPoint y: 241, distance: 23.1
click at [604, 241] on div "Property Price $ 6500.00 Amount Financed $ 6500.00 APR % 17.99 Cash Down Paymen…" at bounding box center [368, 250] width 721 height 43
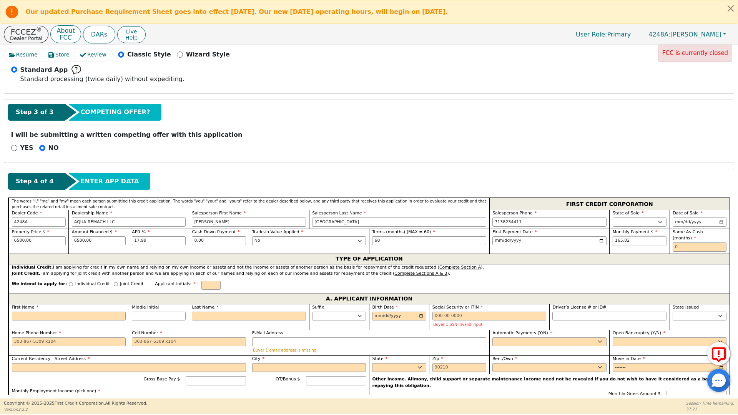
type input "165.02"
click at [676, 242] on input "text" at bounding box center [699, 246] width 54 height 9
type input "0"
click at [69, 282] on input "Individual Credit" at bounding box center [71, 284] width 4 height 4
radio input "true"
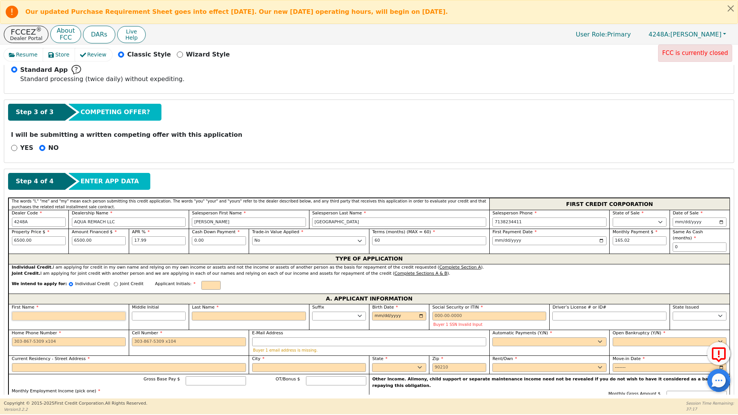
click at [29, 312] on input "First Name" at bounding box center [69, 316] width 114 height 9
type input "J"
type input "JO"
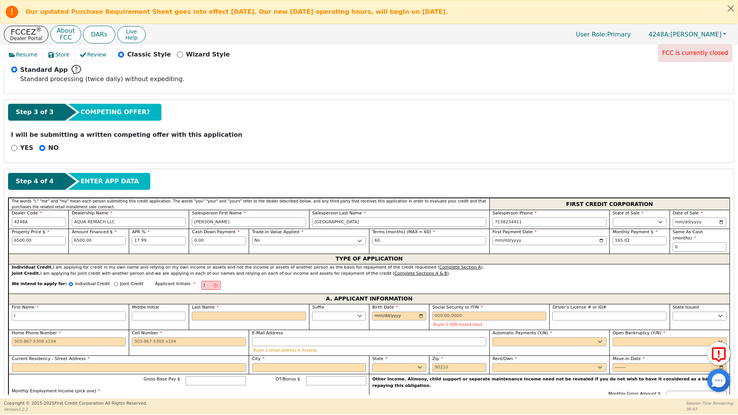
type input "JO"
type input "JOV"
type input "JOVA"
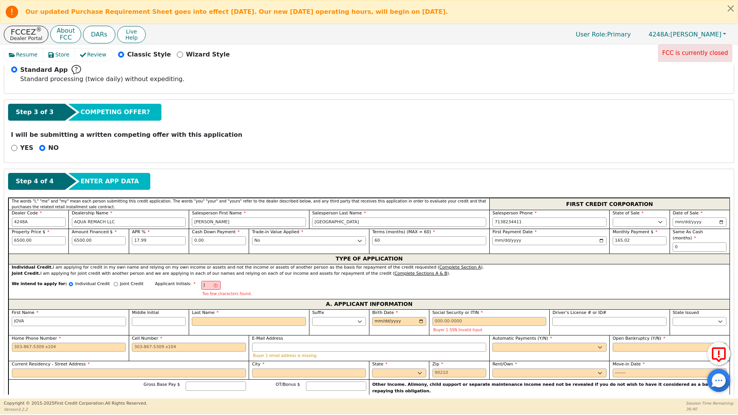
type input "JOVAN"
type input "JOVANY"
type input "MENDEZ"
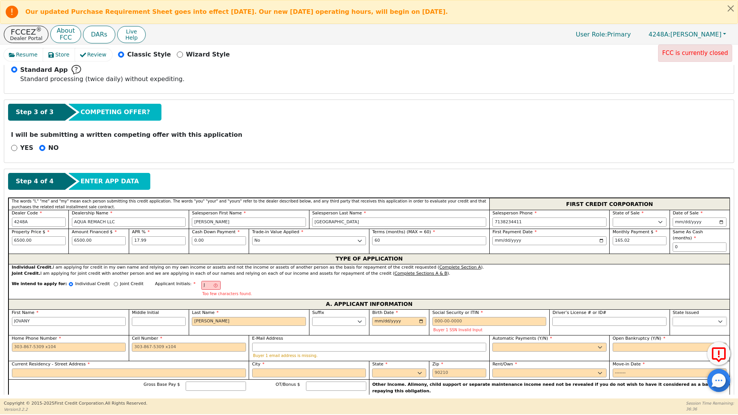
select select "[GEOGRAPHIC_DATA]"
type input "4323059479"
type input "jovanymendez991234@gmail.com"
type input "2315 N TRIPP AVE"
type input "ODESSA"
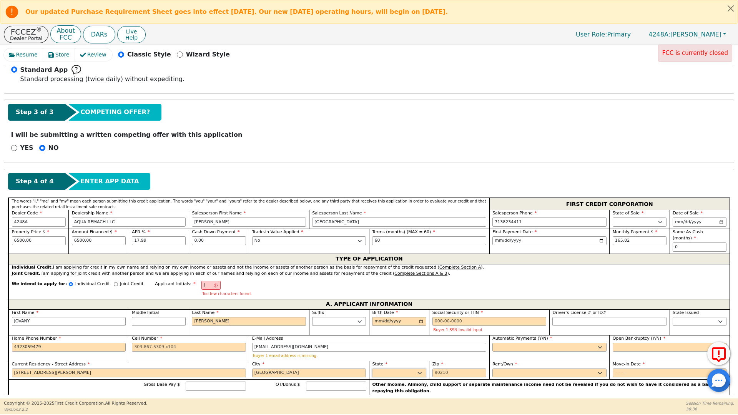
select select "[GEOGRAPHIC_DATA]"
type input "79763"
type input "2315 N TRIPP AVE"
type input "ODESSA"
select select "[GEOGRAPHIC_DATA]"
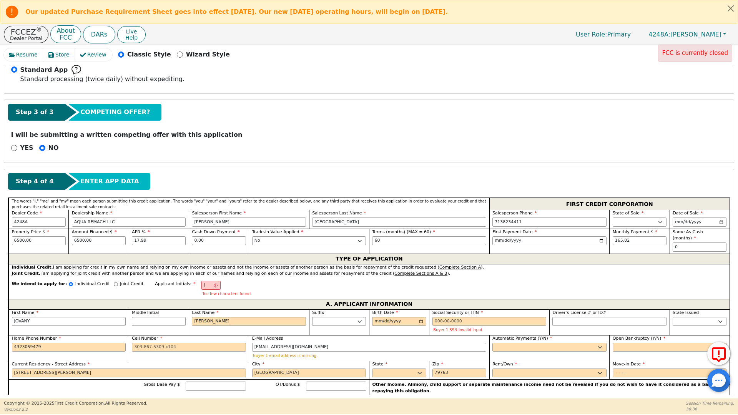
type input "JOVANY"
type input "MENDEZ"
type input "4323059479"
type input "JOVANY"
type input "MENDEZ"
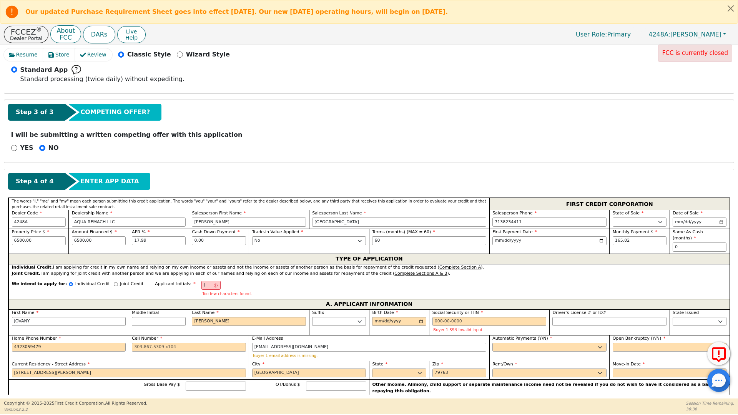
type input "4323059479"
type input "JM"
type input "JOVANY MENDEZ"
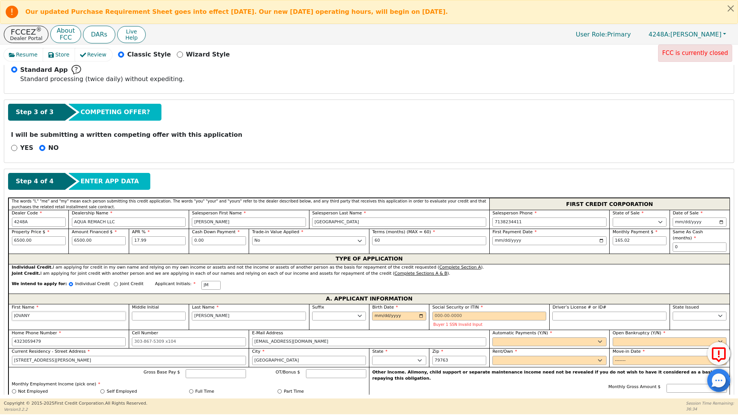
type input "JOVANY"
click at [375, 312] on input "Birth Date" at bounding box center [399, 316] width 54 height 9
type input "1999-12-14"
click at [435, 312] on input "Social Security or ITIN" at bounding box center [489, 316] width 114 height 9
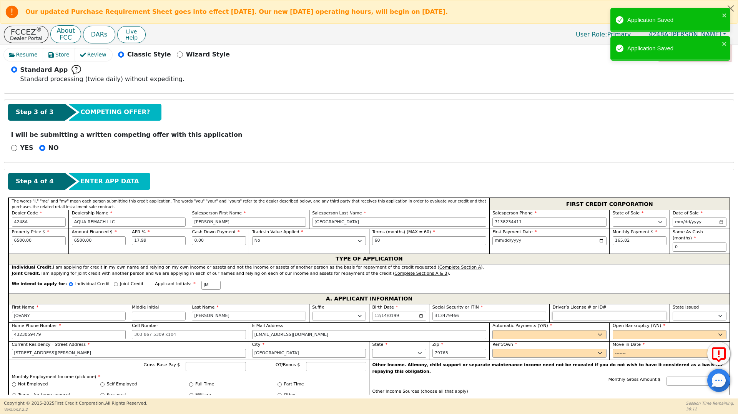
type input "***-**-9466"
click at [561, 313] on input "Driver’s License # or ID#" at bounding box center [609, 316] width 114 height 9
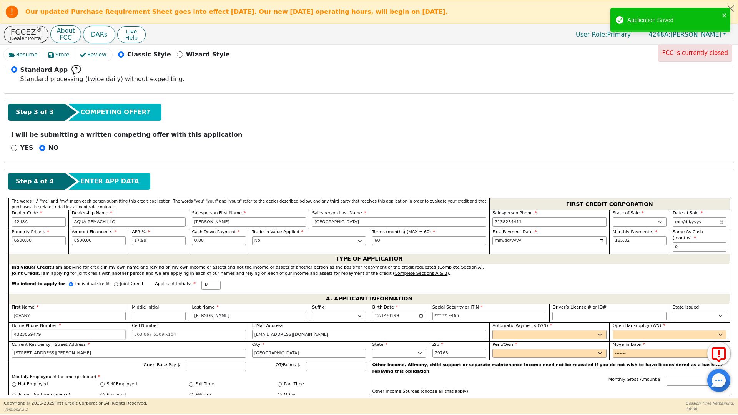
click at [51, 330] on input "4323059479" at bounding box center [69, 334] width 114 height 9
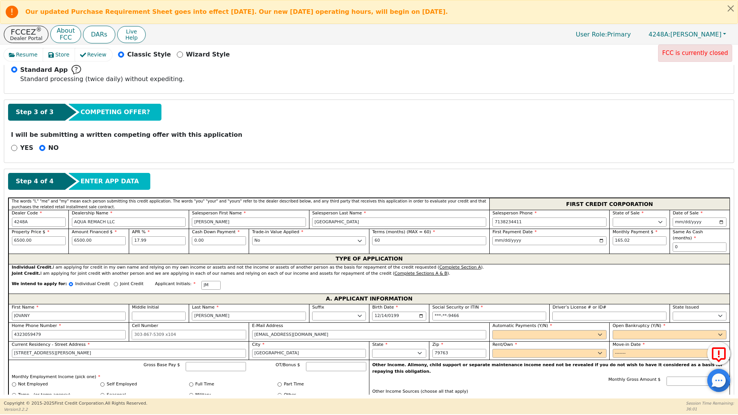
type input "432-305-9479"
click at [134, 330] on input "Cell Number" at bounding box center [189, 334] width 114 height 9
type input "432-305-9479"
click at [507, 330] on select "Yes No" at bounding box center [549, 334] width 114 height 9
select select "y"
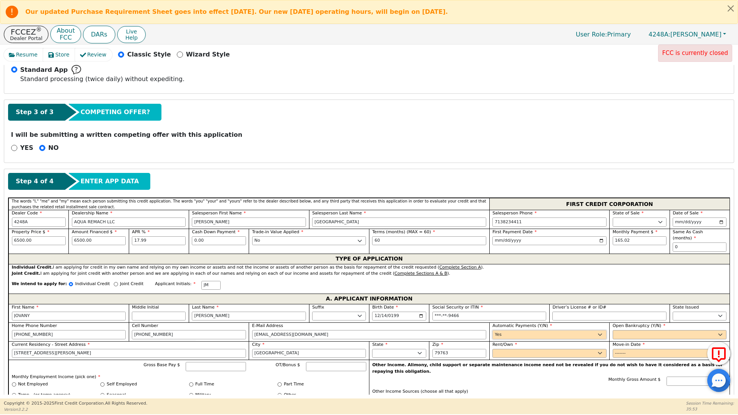
click at [492, 330] on select "Yes No" at bounding box center [549, 334] width 114 height 9
type input "JOVANY MENDEZ"
click at [622, 330] on select "Yes No" at bounding box center [670, 334] width 114 height 9
select select "n"
click at [613, 330] on select "Yes No" at bounding box center [670, 334] width 114 height 9
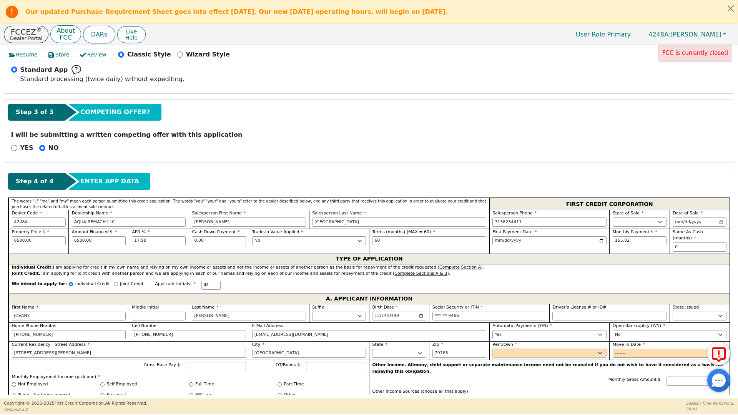
click at [504, 349] on select "Rent Own" at bounding box center [549, 353] width 114 height 9
select select "Own"
click at [492, 349] on select "Rent Own" at bounding box center [549, 353] width 114 height 9
click at [622, 349] on input "Move-in Date" at bounding box center [670, 353] width 114 height 9
click at [623, 349] on input "Move-in Date" at bounding box center [670, 353] width 114 height 9
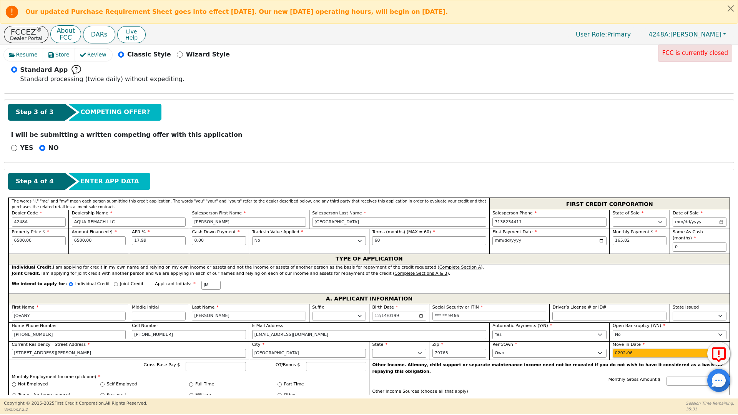
type input "2025-06"
click at [211, 362] on input "Gross Base Pay $" at bounding box center [216, 366] width 60 height 9
type input "6000.00"
click at [191, 382] on input "Full Time" at bounding box center [191, 384] width 4 height 4
radio input "true"
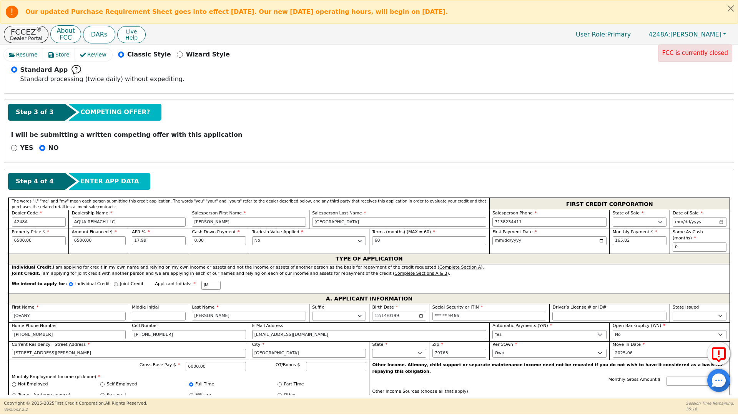
drag, startPoint x: 734, startPoint y: 214, endPoint x: 734, endPoint y: 219, distance: 5.0
click at [734, 219] on div "Resume Store Review Classic Style Wizard Style FCC is currently closed Back Sub…" at bounding box center [369, 222] width 738 height 354
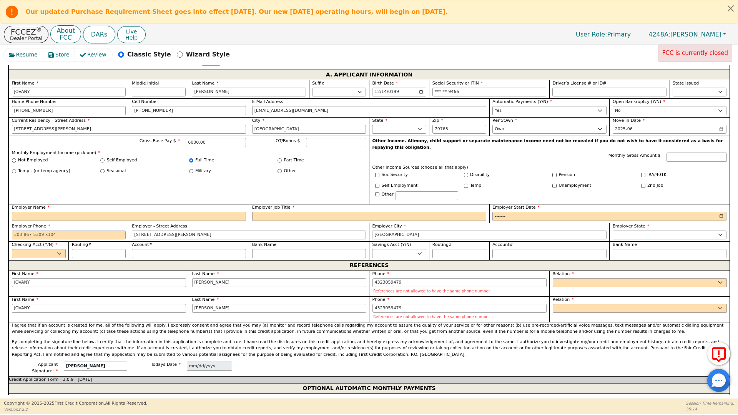
scroll to position [468, 0]
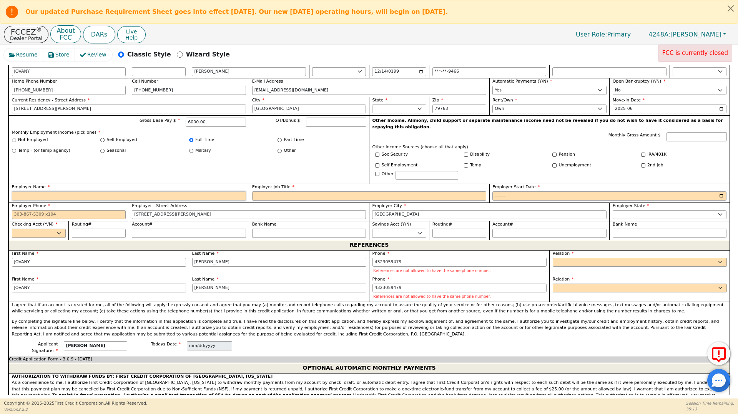
click at [23, 191] on input "Employer Name" at bounding box center [129, 195] width 234 height 9
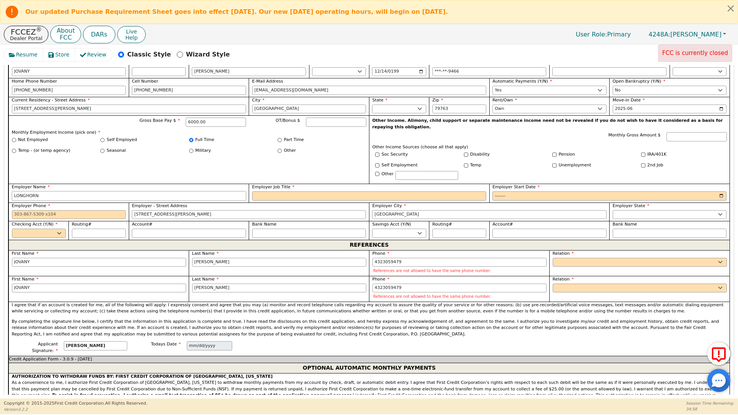
type input "LONGHORN"
click at [264, 191] on input "Employer Job Title" at bounding box center [369, 195] width 234 height 9
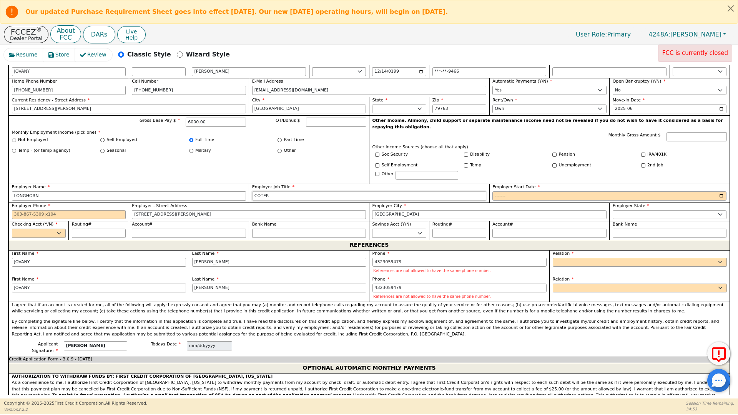
type input "COTER"
click at [501, 191] on input "Employer Start Date" at bounding box center [609, 195] width 234 height 9
click at [506, 191] on input "Employer Start Date" at bounding box center [609, 195] width 234 height 9
click at [511, 191] on input "Employer Start Date" at bounding box center [609, 195] width 234 height 9
type input "0001-01"
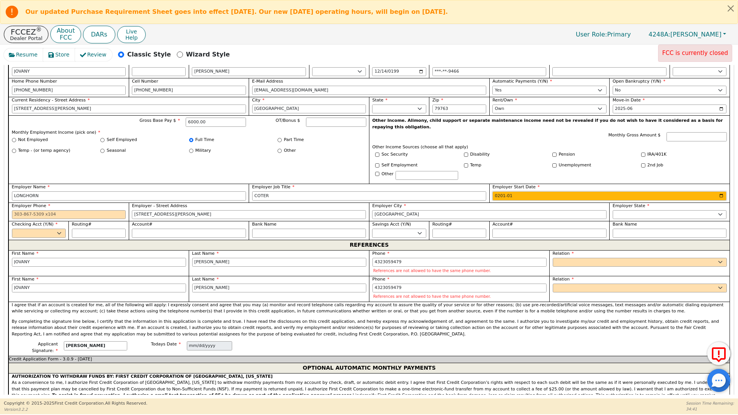
type input "2019-01"
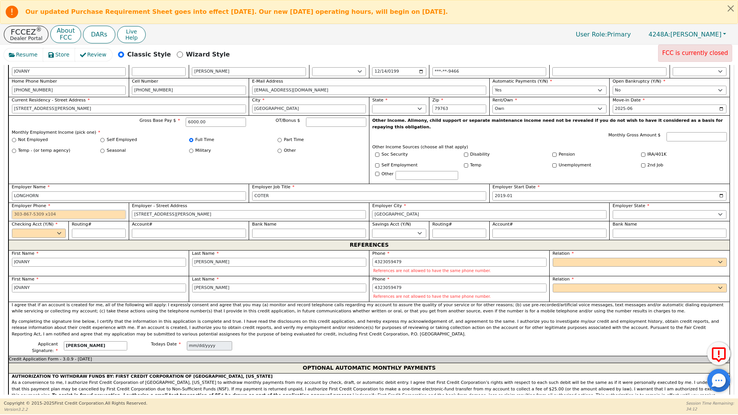
click at [15, 210] on input "Employer Phone" at bounding box center [69, 214] width 114 height 9
type input "432-366-2875"
drag, startPoint x: 179, startPoint y: 200, endPoint x: 123, endPoint y: 202, distance: 55.8
click at [123, 202] on div "First Name JOVANY Middle Initial Last Name MENDEZ Suffix Jr. Sr. II III IV Birt…" at bounding box center [368, 150] width 721 height 180
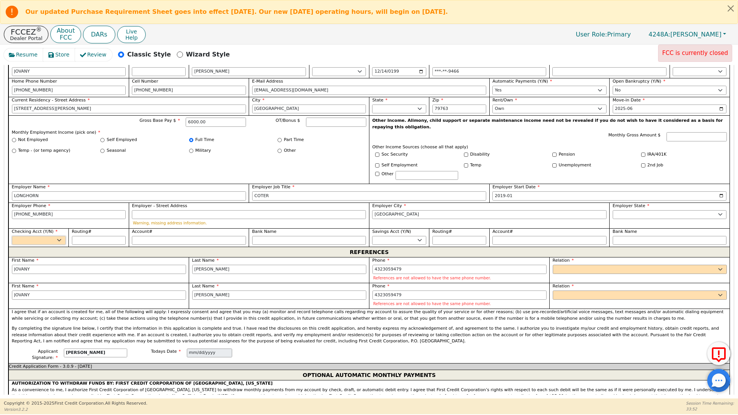
click at [58, 236] on select "Yes No" at bounding box center [39, 240] width 54 height 9
select select "y"
click at [12, 236] on select "Yes No" at bounding box center [39, 240] width 54 height 9
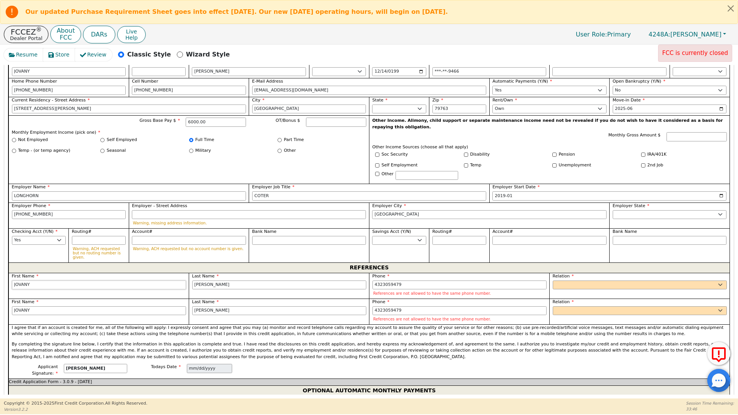
drag, startPoint x: 37, startPoint y: 269, endPoint x: 5, endPoint y: 266, distance: 31.2
click at [5, 266] on div "Step 4 of 4 ENTER APP DATA The words "I," "me" and "my" mean each person submit…" at bounding box center [368, 366] width 729 height 882
type input "[PERSON_NAME]"
click at [286, 364] on div "Applicant Signature: JOVANY MENDEZ Todays Date 2025-09-09" at bounding box center [368, 371] width 721 height 15
click at [219, 281] on input "MENDEZ" at bounding box center [279, 285] width 174 height 9
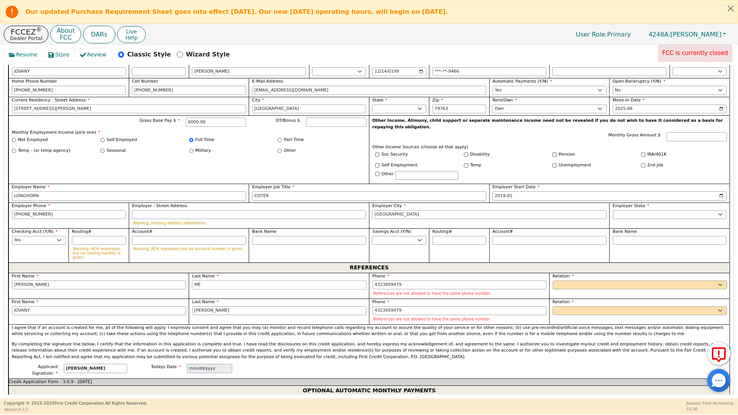
type input "M"
type input "GONZALEZ"
click at [409, 281] on input "4323059479" at bounding box center [459, 285] width 174 height 9
drag, startPoint x: 404, startPoint y: 266, endPoint x: 390, endPoint y: 269, distance: 13.7
click at [390, 281] on input "4323059479" at bounding box center [459, 285] width 174 height 9
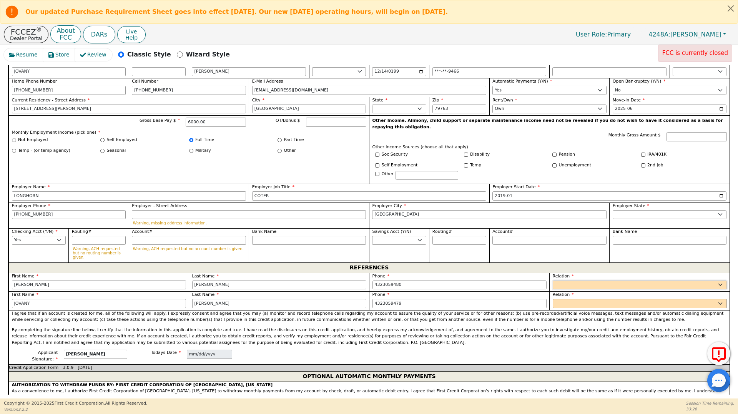
type input "432-305-9480"
click at [568, 281] on select "FATHER MOTHER SISTER BROTHER DAUGHTER SON CO-WORKER NEIGHBOR FRIEND COUSIN G-MO…" at bounding box center [640, 285] width 174 height 9
select select "FRIEND"
click at [553, 281] on select "FATHER MOTHER SISTER BROTHER DAUGHTER SON CO-WORKER NEIGHBOR FRIEND COUSIN G-MO…" at bounding box center [640, 285] width 174 height 9
drag, startPoint x: 38, startPoint y: 287, endPoint x: 8, endPoint y: 287, distance: 30.4
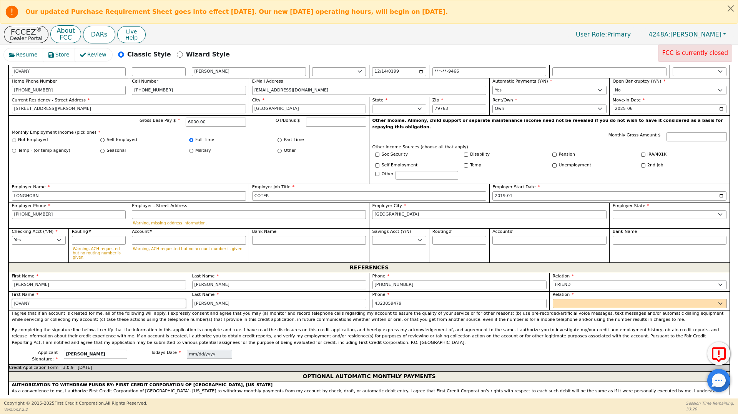
click at [8, 287] on div "Step 4 of 4 ENTER APP DATA The words "I," "me" and "my" mean each person submit…" at bounding box center [368, 359] width 729 height 868
type input "LIGIA"
click at [222, 299] on input "MENDEZ" at bounding box center [279, 303] width 174 height 9
click at [384, 299] on input "4323059479" at bounding box center [459, 303] width 174 height 9
drag, startPoint x: 403, startPoint y: 286, endPoint x: 391, endPoint y: 286, distance: 12.7
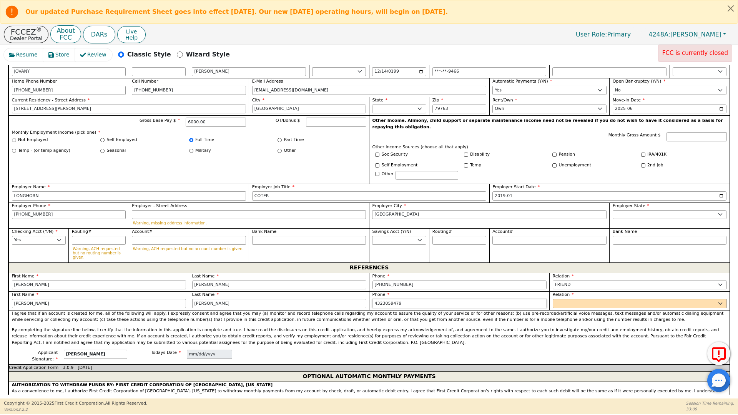
click at [391, 299] on input "4323059479" at bounding box center [459, 303] width 174 height 9
type input "432-305-9485"
click at [579, 299] on select "FATHER MOTHER SISTER BROTHER DAUGHTER SON CO-WORKER NEIGHBOR FRIEND COUSIN G-MO…" at bounding box center [640, 303] width 174 height 9
select select "FRIEND"
click at [553, 299] on select "FATHER MOTHER SISTER BROTHER DAUGHTER SON CO-WORKER NEIGHBOR FRIEND COUSIN G-MO…" at bounding box center [640, 303] width 174 height 9
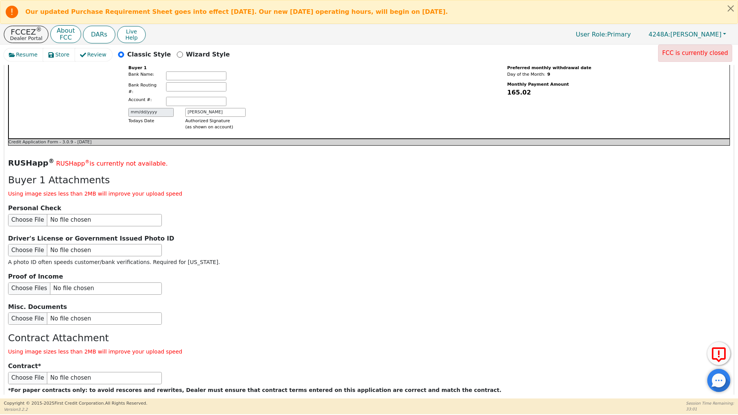
scroll to position [848, 0]
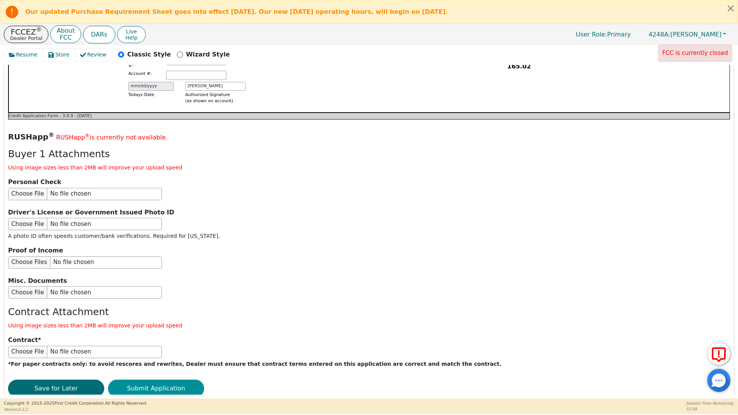
click at [166, 380] on button "Submit Application" at bounding box center [156, 389] width 96 height 18
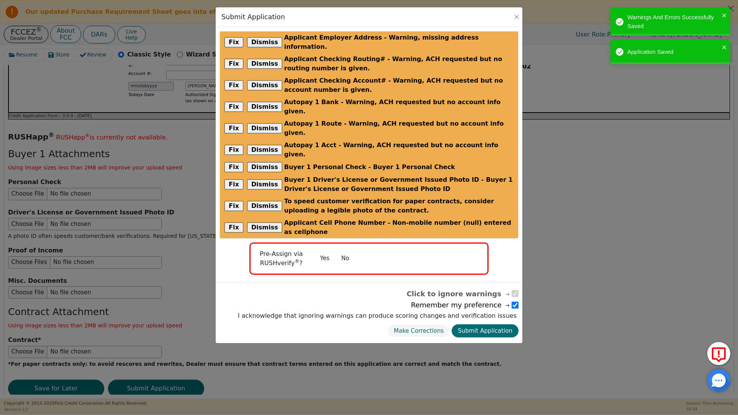
click at [345, 252] on button "No" at bounding box center [345, 258] width 20 height 13
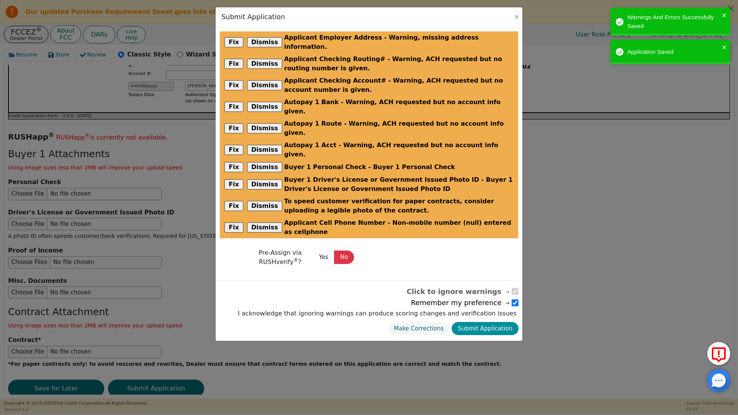
click at [484, 322] on button "Submit Application" at bounding box center [485, 328] width 67 height 13
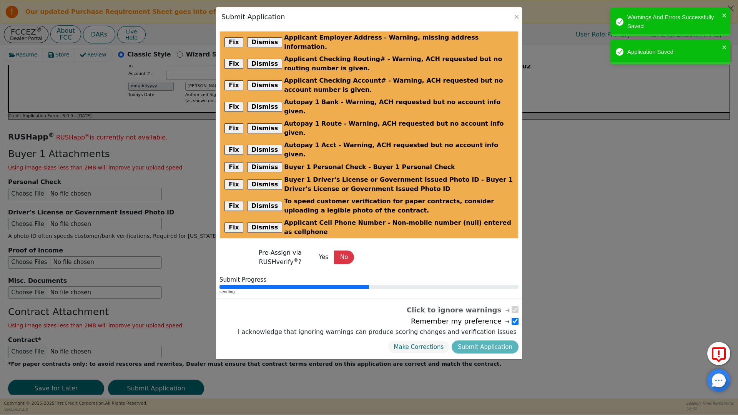
radio input "false"
checkbox input "false"
